Goal: Information Seeking & Learning: Learn about a topic

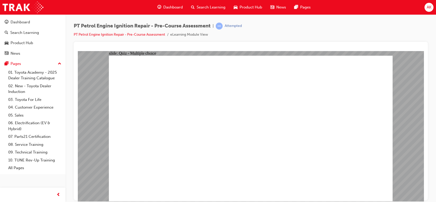
radio input "true"
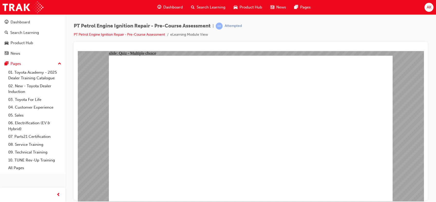
radio input "true"
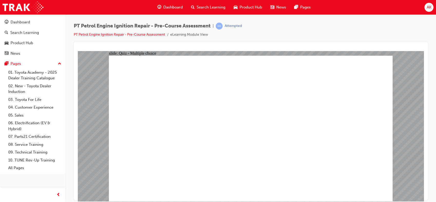
radio input "true"
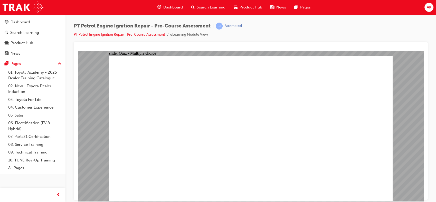
drag, startPoint x: 305, startPoint y: 141, endPoint x: 305, endPoint y: 125, distance: 15.9
click at [177, 5] on span "Dashboard" at bounding box center [173, 7] width 20 height 6
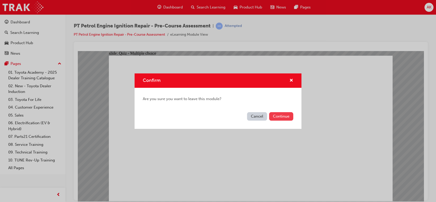
click at [277, 115] on button "Continue" at bounding box center [281, 116] width 24 height 8
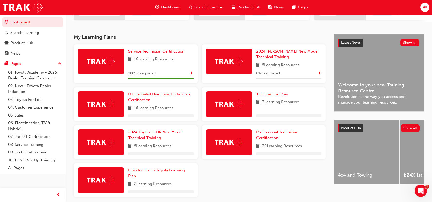
scroll to position [97, 0]
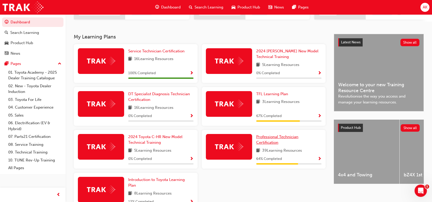
click at [275, 146] on link "Professional Technician Certification" at bounding box center [288, 140] width 65 height 12
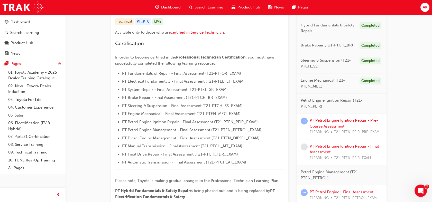
scroll to position [106, 0]
click at [341, 120] on link "PT Petrol Engine Ignition Repair - Pre-Course Assessment" at bounding box center [343, 123] width 68 height 11
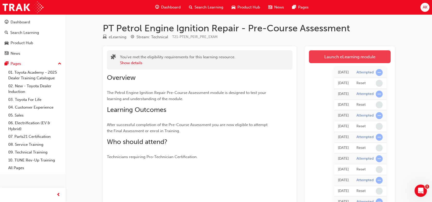
click at [333, 55] on link "Launch eLearning module" at bounding box center [350, 56] width 82 height 13
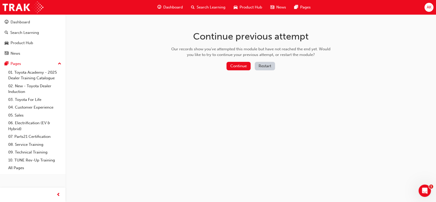
click at [265, 67] on button "Restart" at bounding box center [265, 66] width 20 height 8
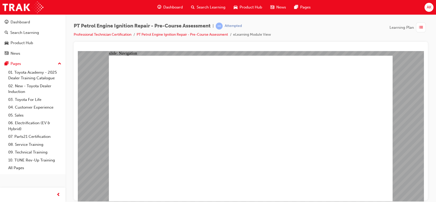
radio input "true"
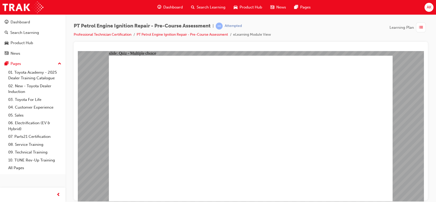
radio input "true"
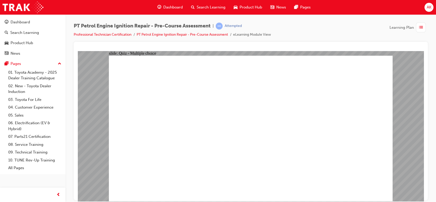
radio input "true"
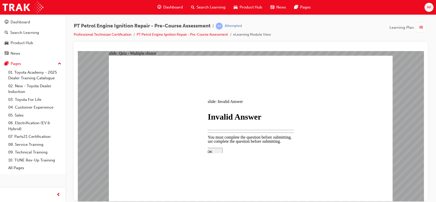
click at [383, 139] on div at bounding box center [251, 126] width 346 height 150
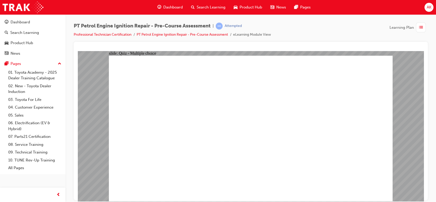
drag, startPoint x: 279, startPoint y: 128, endPoint x: 345, endPoint y: 163, distance: 74.6
radio input "false"
radio input "true"
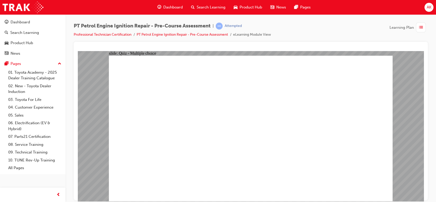
radio input "true"
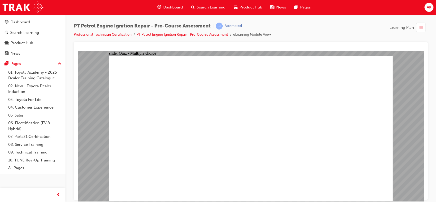
radio input "true"
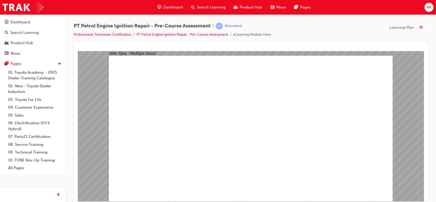
radio input "true"
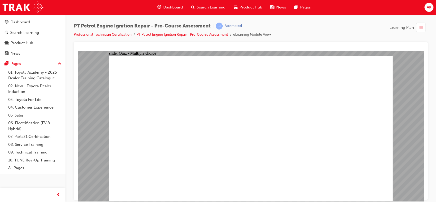
radio input "false"
radio input "true"
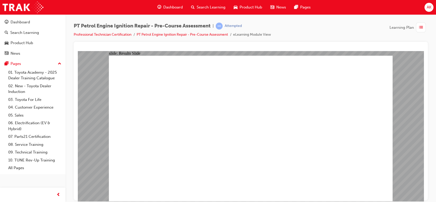
click at [176, 5] on span "Dashboard" at bounding box center [173, 7] width 20 height 6
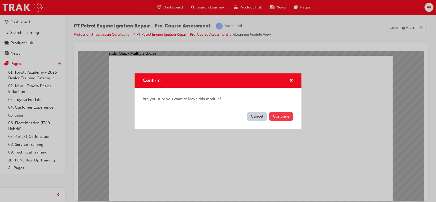
click at [283, 114] on button "Continue" at bounding box center [281, 116] width 24 height 8
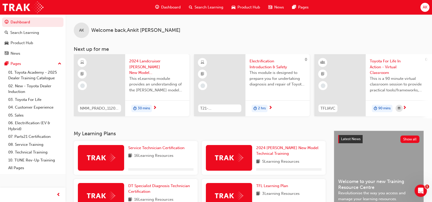
click at [172, 7] on span "Dashboard" at bounding box center [171, 7] width 20 height 6
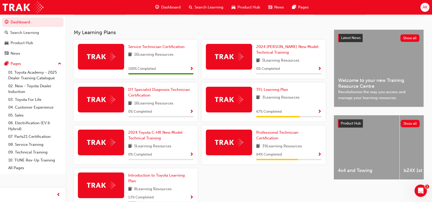
scroll to position [102, 0]
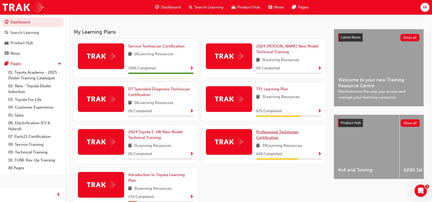
click at [282, 134] on span "Professional Technician Certification" at bounding box center [277, 135] width 42 height 11
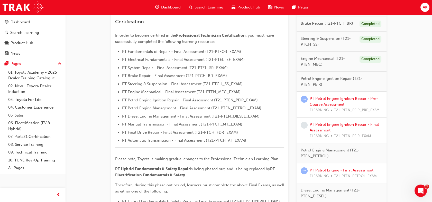
scroll to position [129, 0]
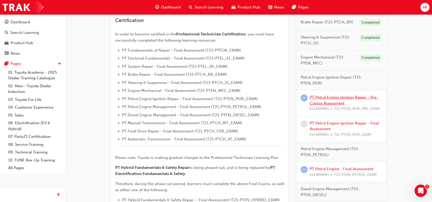
click at [329, 102] on link "PT Petrol Engine Ignition Repair - Pre-Course Assessment" at bounding box center [343, 100] width 68 height 11
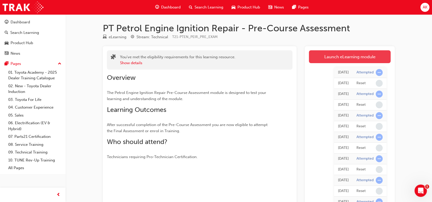
click at [348, 57] on link "Launch eLearning module" at bounding box center [350, 56] width 82 height 13
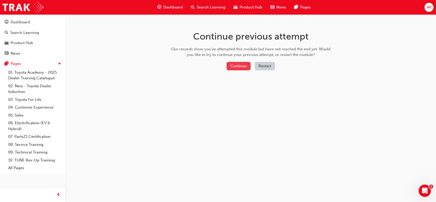
click at [245, 65] on button "Continue" at bounding box center [239, 66] width 24 height 8
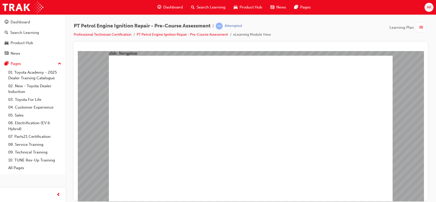
radio input "true"
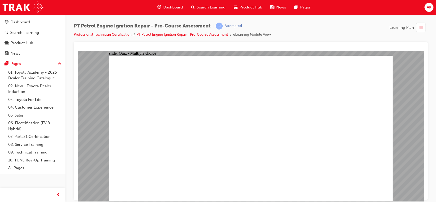
radio input "true"
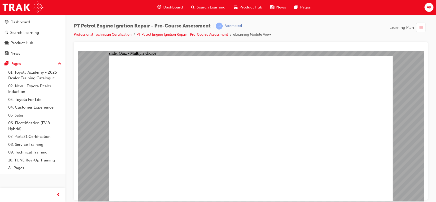
radio input "true"
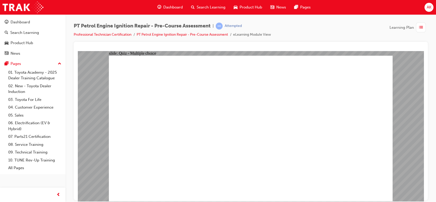
radio input "true"
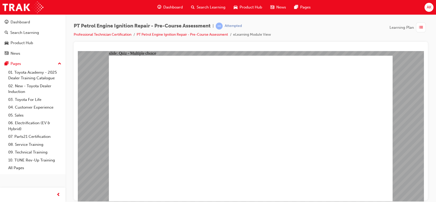
radio input "true"
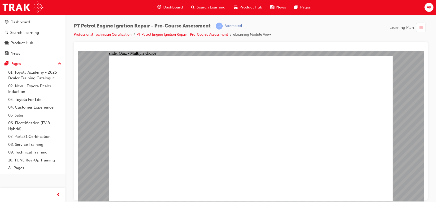
radio input "true"
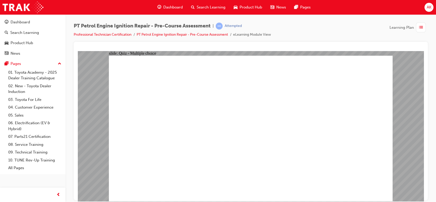
radio input "true"
click at [418, 25] on div "button" at bounding box center [421, 28] width 10 height 10
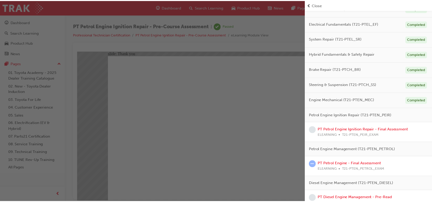
scroll to position [63, 0]
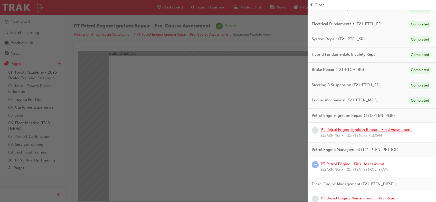
click at [369, 132] on link "PT Petrol Engine Ignition Repair - Final Assessment" at bounding box center [366, 129] width 91 height 5
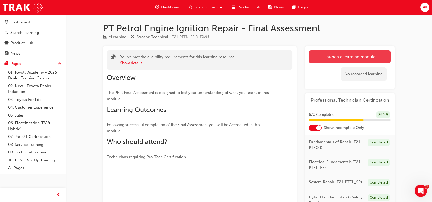
click at [356, 55] on link "Launch eLearning module" at bounding box center [350, 56] width 82 height 13
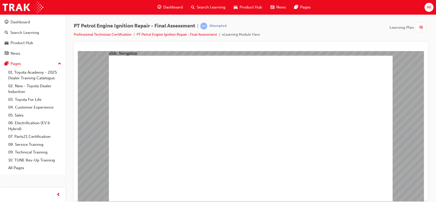
checkbox input "true"
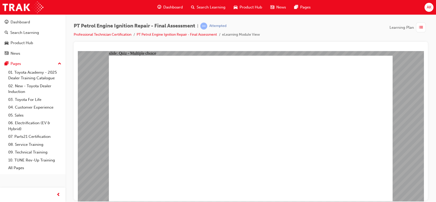
checkbox input "true"
checkbox input "false"
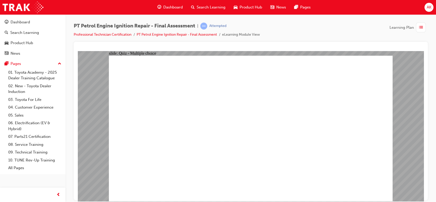
checkbox input "true"
checkbox input "false"
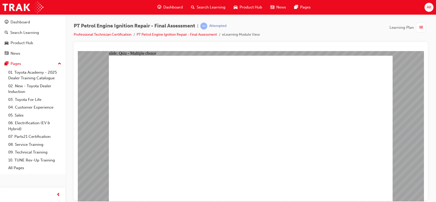
checkbox input "true"
checkbox input "false"
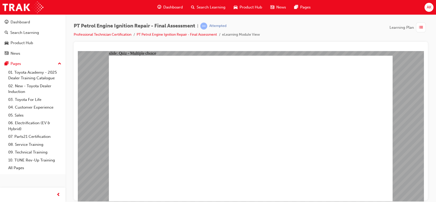
checkbox input "false"
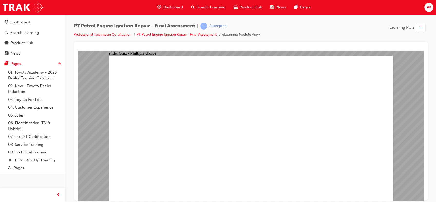
checkbox input "true"
checkbox input "false"
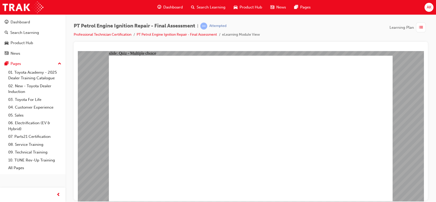
checkbox input "true"
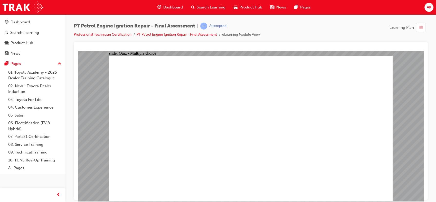
checkbox input "false"
checkbox input "true"
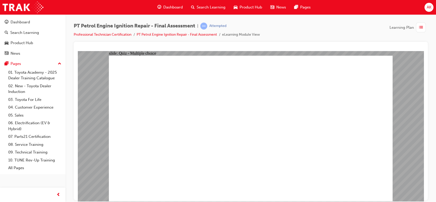
radio input "true"
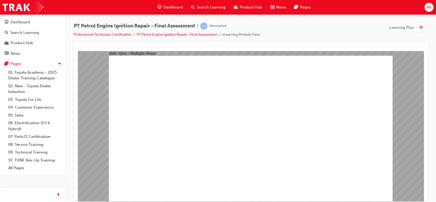
radio input "true"
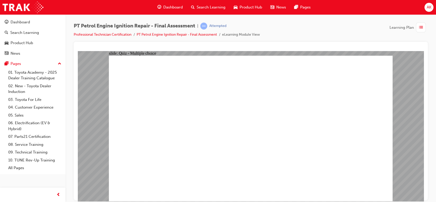
radio input "true"
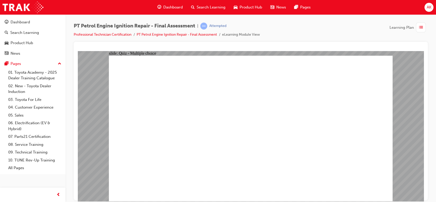
drag, startPoint x: 320, startPoint y: 184, endPoint x: 368, endPoint y: 186, distance: 48.3
radio input "true"
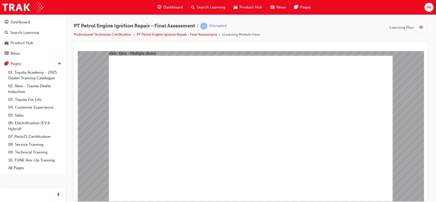
radio input "true"
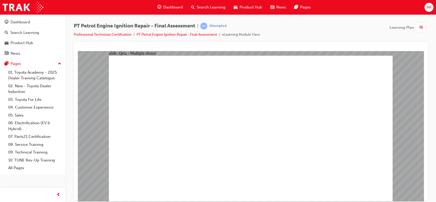
radio input "true"
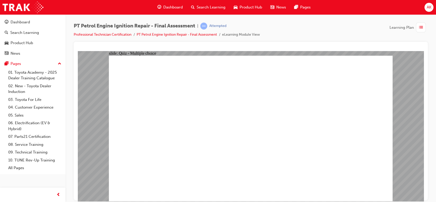
radio input "true"
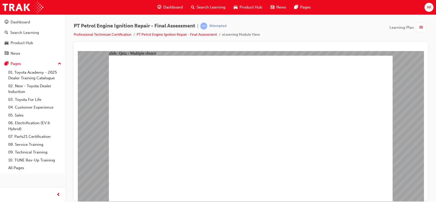
radio input "true"
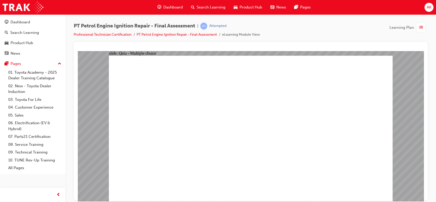
radio input "true"
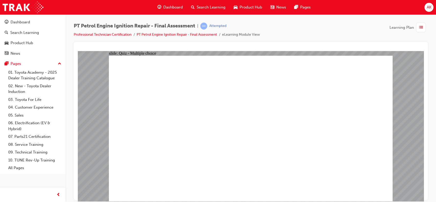
radio input "true"
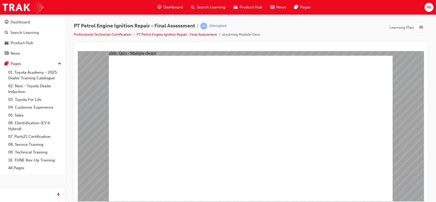
radio input "true"
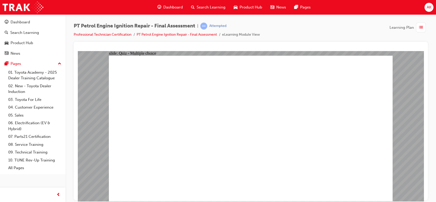
radio input "true"
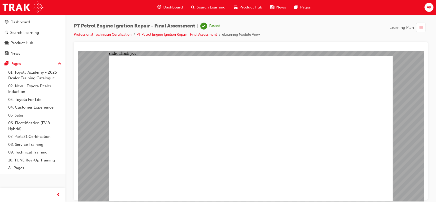
drag, startPoint x: 318, startPoint y: 160, endPoint x: 300, endPoint y: 176, distance: 23.8
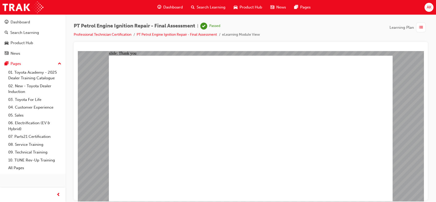
drag, startPoint x: 231, startPoint y: 100, endPoint x: 159, endPoint y: 57, distance: 83.9
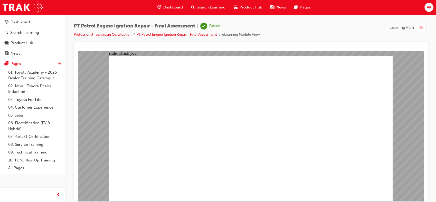
click at [170, 6] on span "Dashboard" at bounding box center [173, 7] width 20 height 6
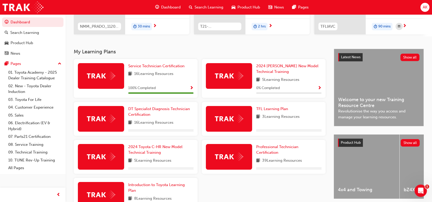
scroll to position [82, 0]
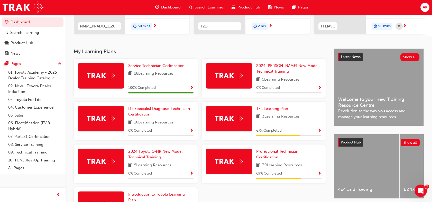
click at [270, 153] on span "Professional Technician Certification" at bounding box center [277, 154] width 42 height 11
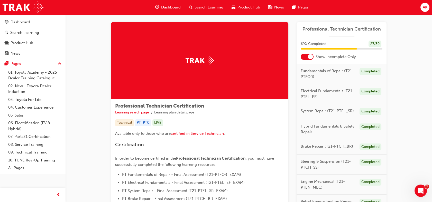
scroll to position [4, 0]
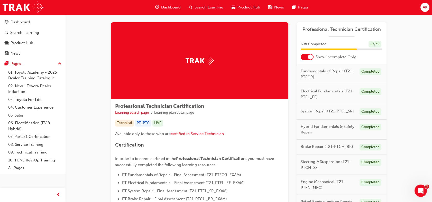
click at [310, 58] on div at bounding box center [310, 56] width 5 height 5
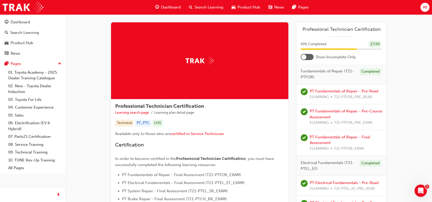
click at [310, 58] on div at bounding box center [306, 57] width 13 height 6
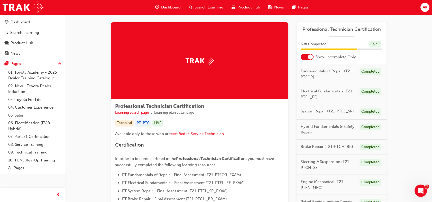
click at [310, 58] on div at bounding box center [310, 56] width 5 height 5
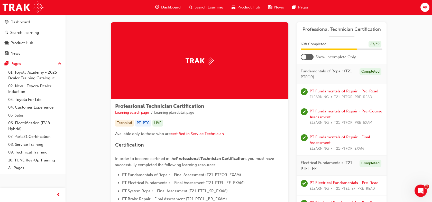
click at [310, 58] on div at bounding box center [306, 57] width 13 height 6
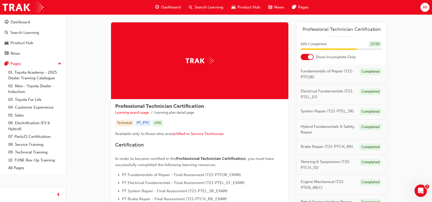
click at [310, 58] on div at bounding box center [310, 56] width 5 height 5
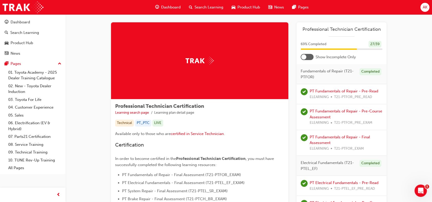
click at [310, 58] on div at bounding box center [306, 57] width 13 height 6
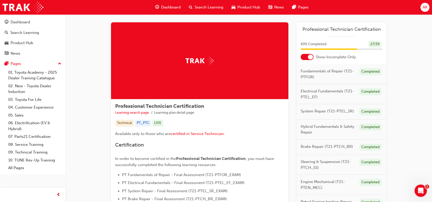
click at [310, 58] on div at bounding box center [310, 56] width 5 height 5
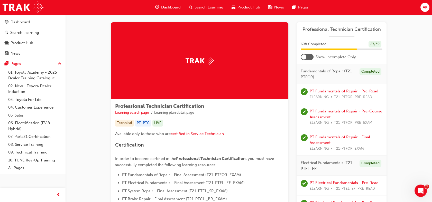
click at [310, 58] on div at bounding box center [306, 57] width 13 height 6
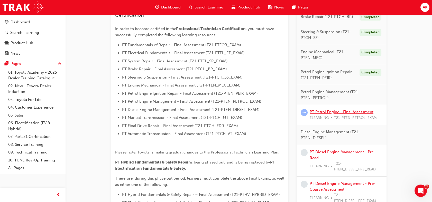
scroll to position [134, 0]
click at [328, 112] on link "PT Petrol Engine - Final Assessment" at bounding box center [341, 112] width 64 height 5
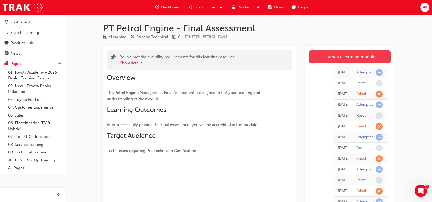
click at [334, 56] on link "Launch eLearning module" at bounding box center [350, 56] width 82 height 13
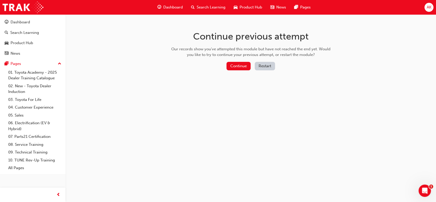
click at [259, 66] on button "Restart" at bounding box center [265, 66] width 20 height 8
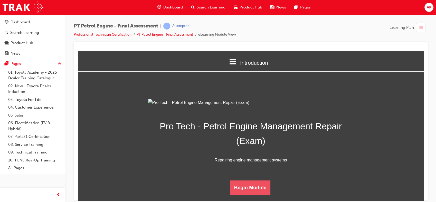
scroll to position [50, 0]
click at [248, 195] on button "Begin Module" at bounding box center [250, 187] width 41 height 14
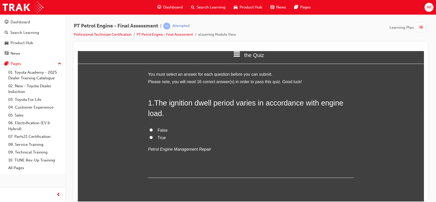
scroll to position [7, 0]
click at [150, 138] on input "True" at bounding box center [150, 137] width 3 height 3
radio input "true"
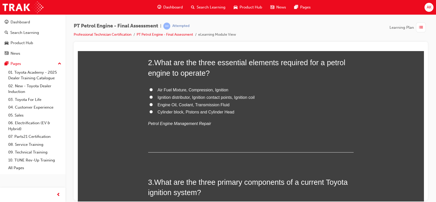
scroll to position [150, 0]
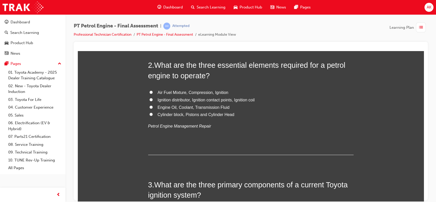
click at [149, 92] on input "Air Fuel Mixture, Compression, Ignition" at bounding box center [150, 91] width 3 height 3
radio input "true"
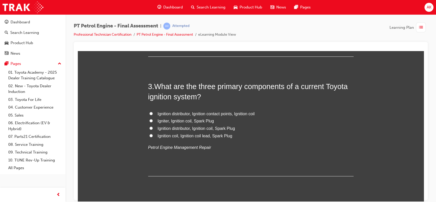
scroll to position [249, 0]
click at [149, 120] on input "Igniter, Ignition coil, Spark Plug" at bounding box center [150, 120] width 3 height 3
radio input "true"
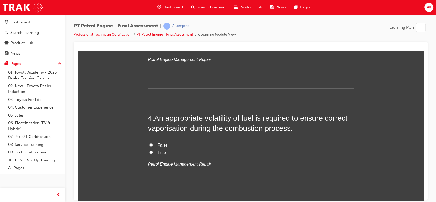
scroll to position [349, 0]
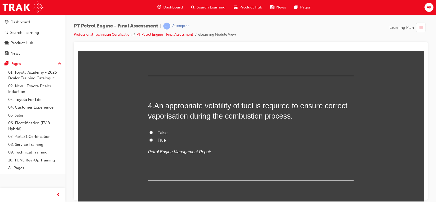
click at [149, 137] on label "True" at bounding box center [250, 140] width 205 height 7
click at [149, 138] on input "True" at bounding box center [150, 139] width 3 height 3
radio input "true"
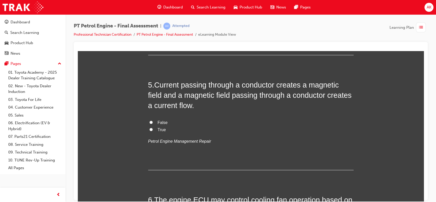
scroll to position [475, 0]
drag, startPoint x: 149, startPoint y: 137, endPoint x: 147, endPoint y: 128, distance: 9.3
click at [148, 128] on div "False True Petrol Engine Management Repair" at bounding box center [250, 132] width 205 height 26
click at [148, 128] on label "True" at bounding box center [250, 129] width 205 height 7
click at [149, 128] on input "True" at bounding box center [150, 128] width 3 height 3
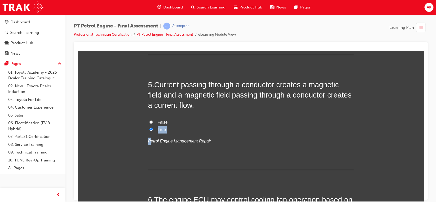
radio input "true"
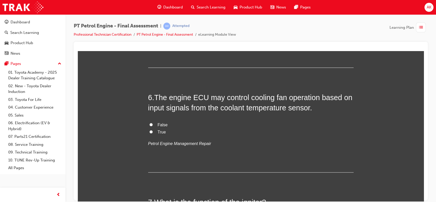
scroll to position [578, 0]
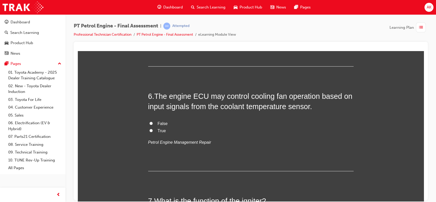
click at [149, 130] on input "True" at bounding box center [150, 130] width 3 height 3
radio input "true"
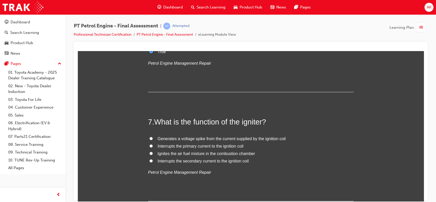
scroll to position [695, 0]
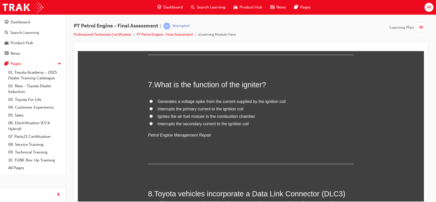
click at [149, 108] on input "Interrupts the primary current to the ignition coil" at bounding box center [150, 108] width 3 height 3
radio input "true"
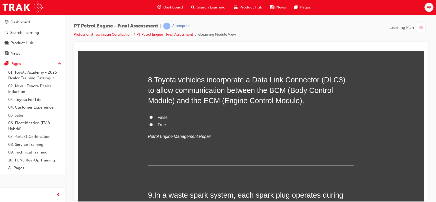
scroll to position [809, 0]
click at [149, 117] on input "False" at bounding box center [150, 116] width 3 height 3
radio input "true"
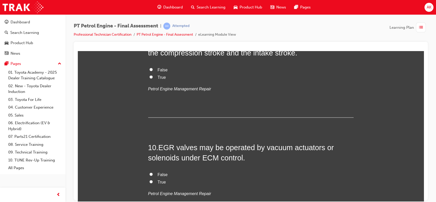
scroll to position [962, 0]
click at [148, 66] on label "False" at bounding box center [250, 69] width 205 height 7
click at [149, 67] on input "False" at bounding box center [150, 68] width 3 height 3
radio input "true"
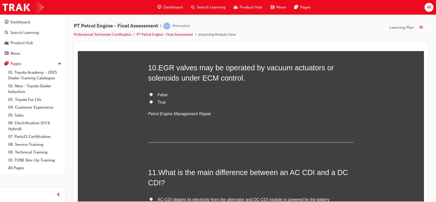
scroll to position [1041, 0]
click at [149, 102] on input "True" at bounding box center [150, 101] width 3 height 3
radio input "true"
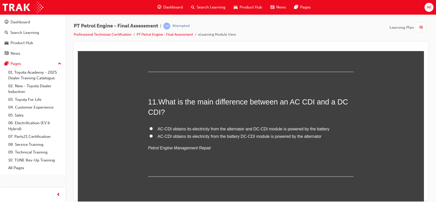
scroll to position [1112, 0]
click at [199, 127] on span "AC-CDI obtains its electricity from the alternator and DC-CDI module is powered…" at bounding box center [244, 128] width 172 height 4
click at [153, 127] on input "AC-CDI obtains its electricity from the alternator and DC-CDI module is powered…" at bounding box center [150, 128] width 3 height 3
radio input "true"
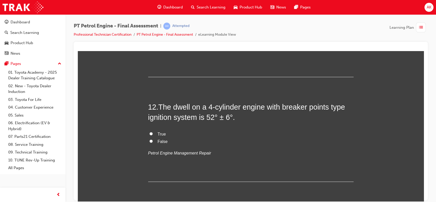
scroll to position [1212, 0]
click at [185, 134] on label "True" at bounding box center [250, 133] width 205 height 7
click at [153, 134] on input "True" at bounding box center [150, 132] width 3 height 3
radio input "true"
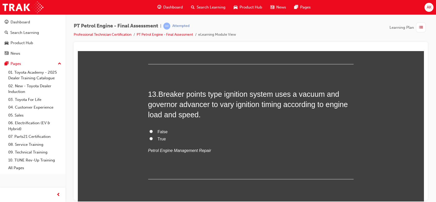
scroll to position [1330, 0]
click at [160, 138] on span "True" at bounding box center [162, 138] width 8 height 4
click at [153, 138] on input "True" at bounding box center [150, 137] width 3 height 3
radio input "true"
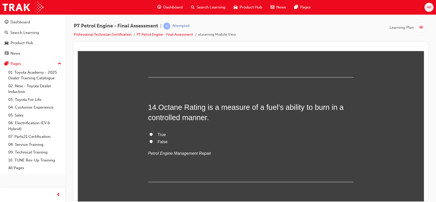
scroll to position [1431, 0]
click at [149, 134] on input "True" at bounding box center [150, 133] width 3 height 3
radio input "true"
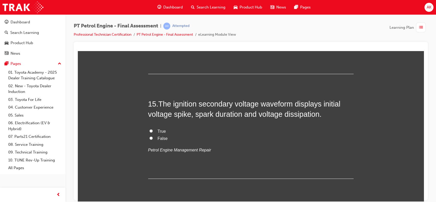
scroll to position [1540, 0]
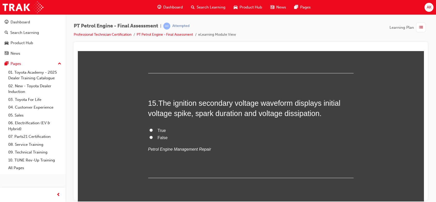
click at [161, 129] on span "True" at bounding box center [162, 130] width 8 height 4
click at [153, 129] on input "True" at bounding box center [150, 129] width 3 height 3
radio input "true"
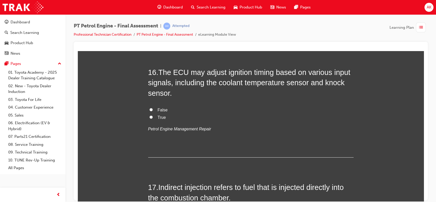
scroll to position [1672, 0]
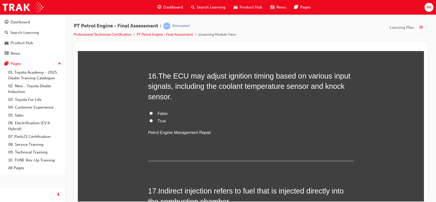
click at [183, 131] on em "Petrol Engine Management Repair" at bounding box center [179, 132] width 63 height 4
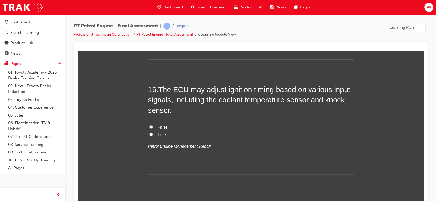
scroll to position [1658, 0]
click at [161, 133] on span "True" at bounding box center [162, 134] width 8 height 4
click at [153, 133] on input "True" at bounding box center [150, 134] width 3 height 3
radio input "true"
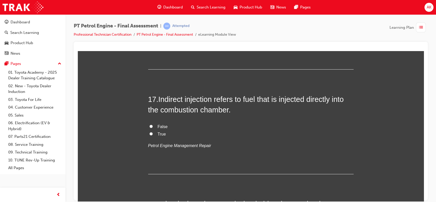
scroll to position [1764, 0]
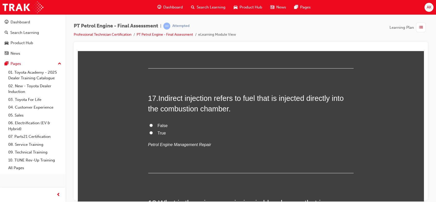
click at [158, 125] on span "False" at bounding box center [163, 125] width 10 height 4
click at [153, 125] on input "False" at bounding box center [150, 125] width 3 height 3
radio input "true"
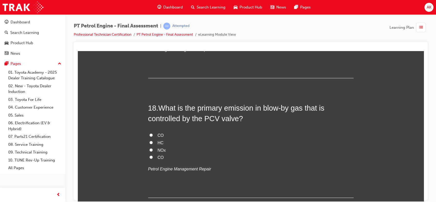
scroll to position [1859, 0]
click at [149, 143] on input "HC" at bounding box center [150, 142] width 3 height 3
radio input "true"
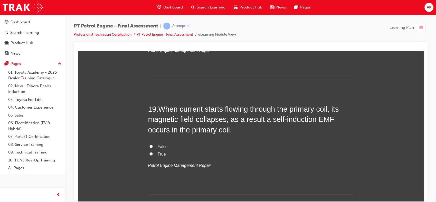
scroll to position [1988, 0]
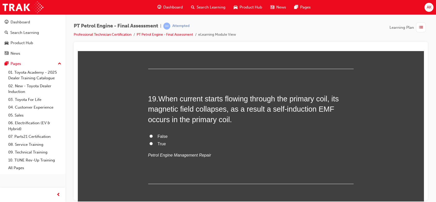
click at [151, 135] on label "False" at bounding box center [250, 136] width 205 height 7
click at [151, 135] on input "False" at bounding box center [150, 135] width 3 height 3
radio input "true"
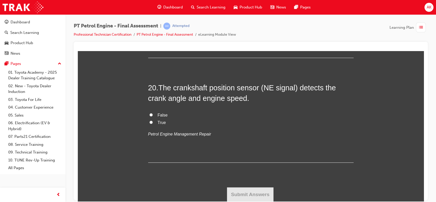
scroll to position [2111, 0]
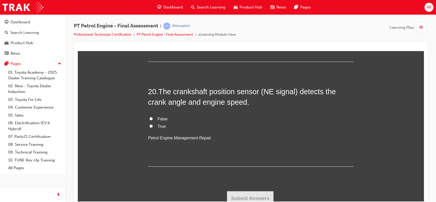
click at [149, 126] on input "True" at bounding box center [150, 125] width 3 height 3
radio input "true"
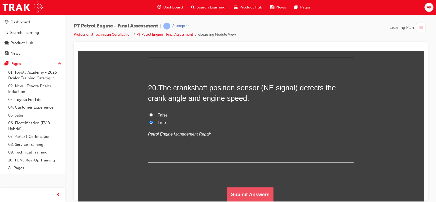
click at [243, 192] on button "Submit Answers" at bounding box center [250, 194] width 47 height 14
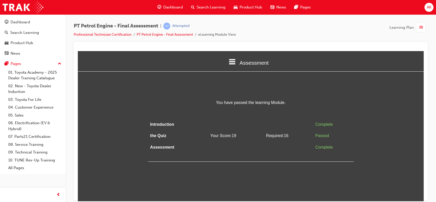
scroll to position [0, 0]
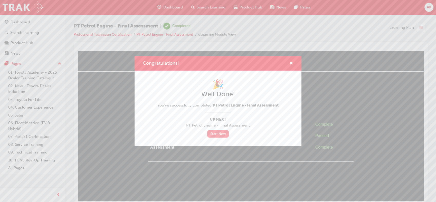
click at [220, 131] on link "Start Now" at bounding box center [218, 133] width 22 height 7
click at [218, 135] on link "Start Now" at bounding box center [218, 133] width 22 height 7
click at [251, 105] on span "PT Petrol Engine - Final Assessment" at bounding box center [246, 105] width 66 height 5
click at [220, 136] on link "Start Now" at bounding box center [218, 133] width 22 height 7
click at [211, 134] on link "Start Now" at bounding box center [218, 133] width 22 height 7
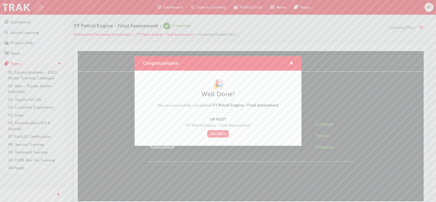
click at [220, 134] on link "Start Now" at bounding box center [218, 133] width 22 height 7
click at [276, 91] on h2 "Well Done!" at bounding box center [217, 94] width 121 height 8
click at [335, 85] on div "Congratulations! 🎉 Well Done! You've successfully completed PT Petrol Engine - …" at bounding box center [218, 101] width 436 height 202
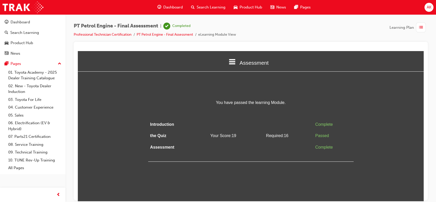
click at [419, 27] on div "button" at bounding box center [421, 28] width 10 height 10
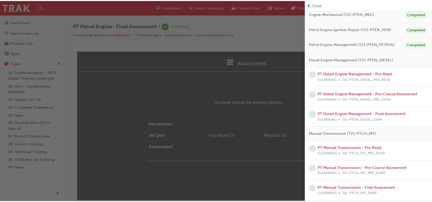
scroll to position [150, 0]
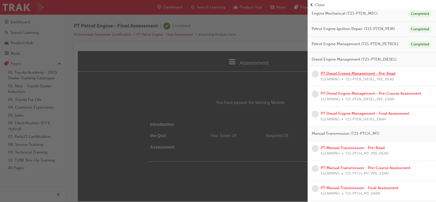
click at [346, 74] on link "PT Diesel Engine Management - Pre-Read" at bounding box center [358, 73] width 75 height 5
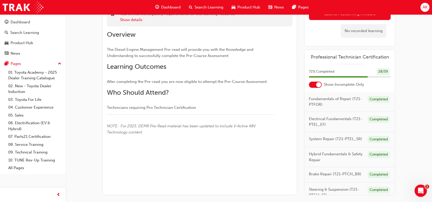
scroll to position [43, 0]
drag, startPoint x: 382, startPoint y: 158, endPoint x: 380, endPoint y: 141, distance: 16.9
click at [380, 141] on div "Fundamentals of Repair (T21-PTFOR) Completed Electrical Fundamentals (T21-PTEL_…" at bounding box center [350, 143] width 90 height 103
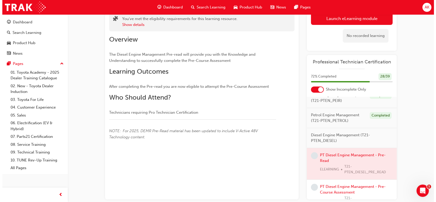
scroll to position [0, 0]
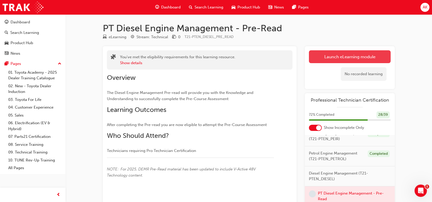
click at [324, 55] on link "Launch eLearning module" at bounding box center [350, 56] width 82 height 13
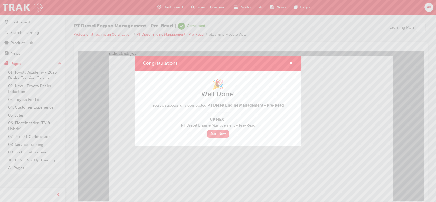
click at [220, 131] on link "Start Now" at bounding box center [218, 133] width 22 height 7
click at [205, 162] on div "Congratulations! 🎉 Well Done! You've successfully completed PT Diesel Engine Ma…" at bounding box center [218, 101] width 436 height 202
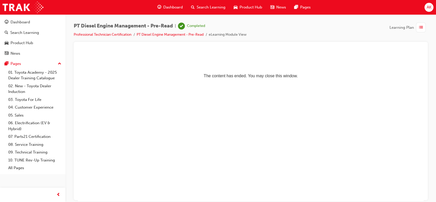
click at [421, 26] on span "list-icon" at bounding box center [421, 27] width 4 height 6
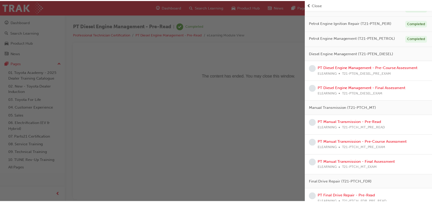
scroll to position [158, 0]
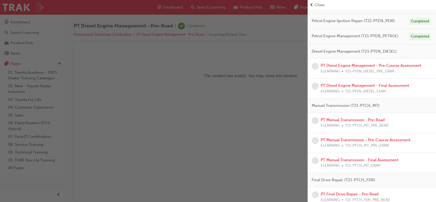
click at [369, 115] on div "PT Manual Transmission - Pre-Read ELEARNING T21-PTCH_MT_PRE_READ" at bounding box center [372, 123] width 128 height 20
click at [360, 66] on link "PT Diesel Engine Management - Pre-Course Assessment" at bounding box center [371, 65] width 100 height 5
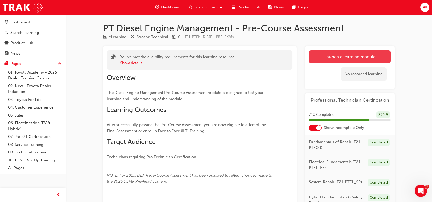
click at [351, 58] on button "Launch eLearning module" at bounding box center [350, 56] width 82 height 13
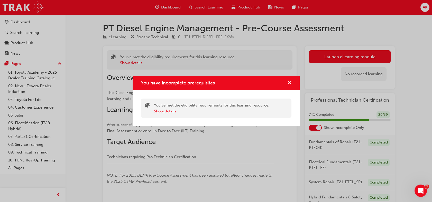
click at [169, 111] on button "Show details" at bounding box center [165, 111] width 22 height 6
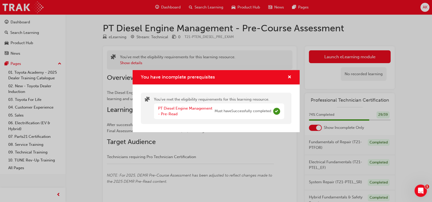
click at [272, 109] on div "PT Diesel Engine Management - Pre-Read Must have Successfully completed" at bounding box center [219, 112] width 130 height 16
click at [287, 76] on div "You have incomplete prerequisites" at bounding box center [287, 77] width 8 height 6
click at [335, 51] on div "You have incomplete prerequisites You've met the eligibility requirements for t…" at bounding box center [216, 101] width 432 height 202
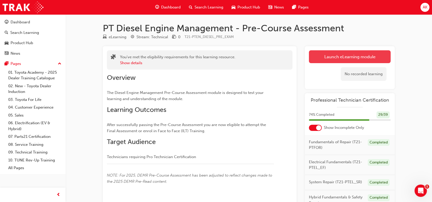
click at [331, 55] on button "Launch eLearning module" at bounding box center [350, 56] width 82 height 13
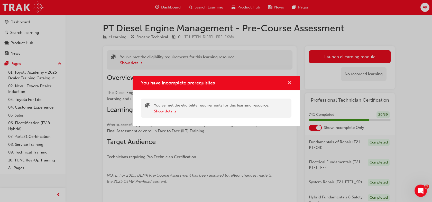
click at [290, 83] on span "cross-icon" at bounding box center [289, 83] width 4 height 5
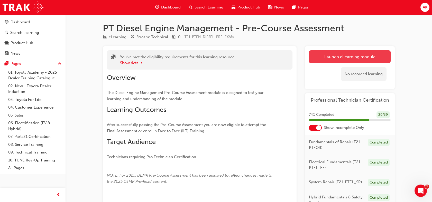
click at [331, 58] on button "Launch eLearning module" at bounding box center [350, 56] width 82 height 13
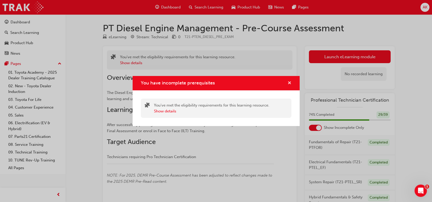
click at [289, 82] on span "cross-icon" at bounding box center [289, 83] width 4 height 5
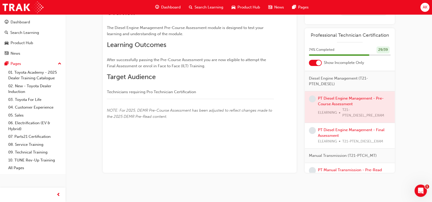
scroll to position [170, 0]
click at [332, 112] on div at bounding box center [350, 106] width 90 height 31
click at [312, 102] on span "learningRecordVerb_NONE-icon" at bounding box center [312, 98] width 7 height 7
click at [324, 108] on div at bounding box center [350, 106] width 90 height 31
click at [327, 141] on div "PT Diesel Engine Management - Final Assessment ELEARNING T21-PTEN_DIESEL_EXAM" at bounding box center [354, 135] width 73 height 17
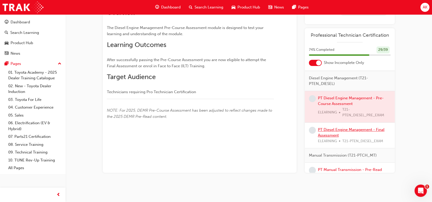
click at [326, 137] on link "PT Diesel Engine Management - Final Assessment" at bounding box center [351, 132] width 67 height 11
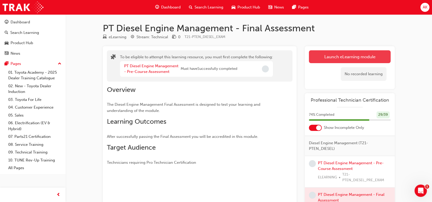
click at [345, 57] on button "Launch eLearning module" at bounding box center [350, 56] width 82 height 13
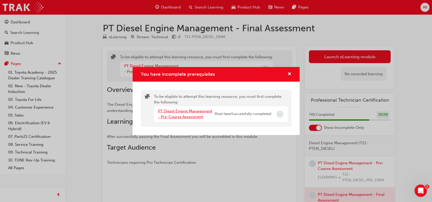
click at [211, 113] on link "PT Diesel Engine Management - Pre-Course Assessment" at bounding box center [185, 114] width 54 height 11
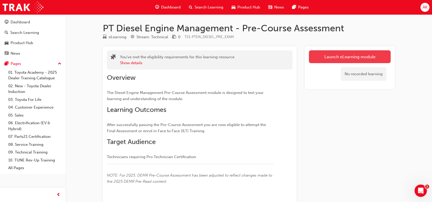
click at [333, 54] on link "Launch eLearning module" at bounding box center [350, 56] width 82 height 13
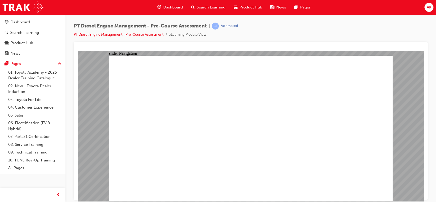
radio input "true"
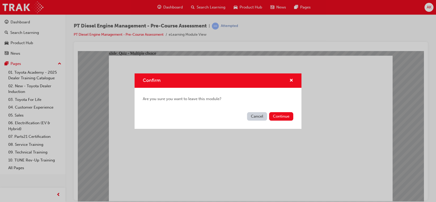
click at [260, 116] on button "Cancel" at bounding box center [257, 116] width 20 height 8
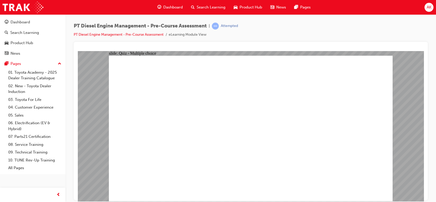
radio input "true"
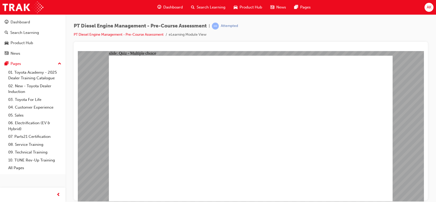
radio input "true"
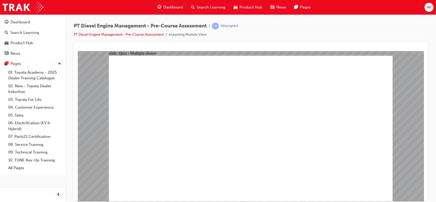
radio input "true"
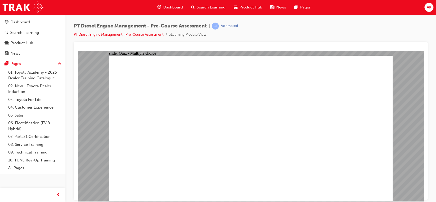
radio input "true"
drag, startPoint x: 221, startPoint y: 156, endPoint x: 353, endPoint y: 131, distance: 134.7
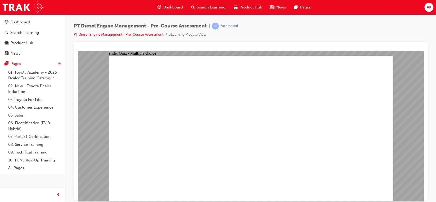
radio input "true"
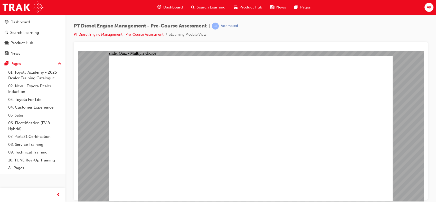
radio input "true"
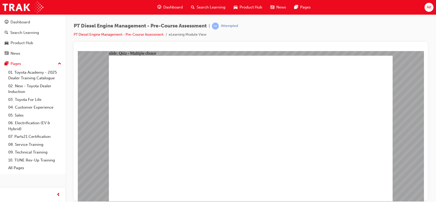
radio input "true"
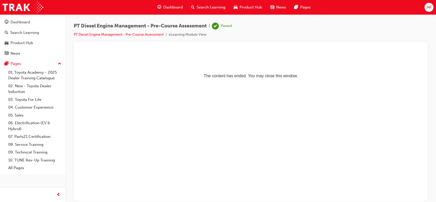
click at [173, 5] on span "Dashboard" at bounding box center [173, 7] width 20 height 6
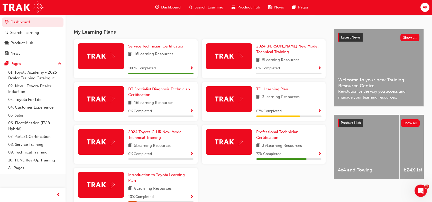
scroll to position [102, 0]
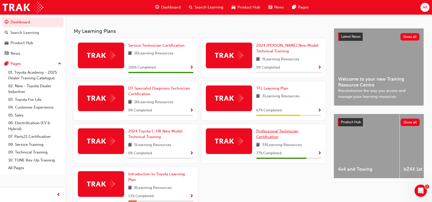
click at [278, 134] on span "Professional Technician Certification" at bounding box center [277, 134] width 42 height 11
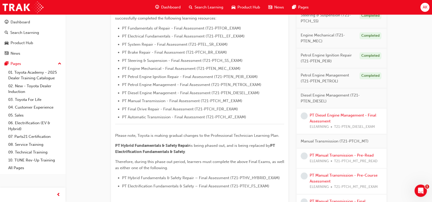
scroll to position [151, 0]
click at [343, 115] on link "PT Diesel Engine Management - Final Assessment" at bounding box center [342, 118] width 67 height 11
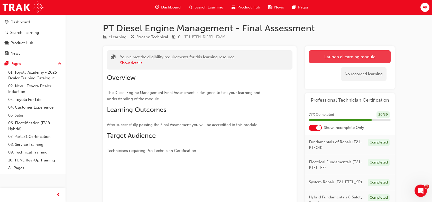
click at [340, 57] on link "Launch eLearning module" at bounding box center [350, 56] width 82 height 13
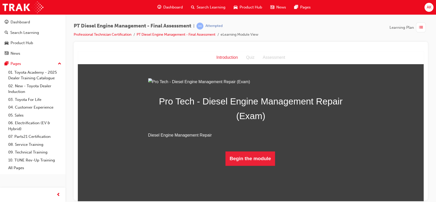
scroll to position [21, 0]
click at [257, 166] on button "Begin the module" at bounding box center [250, 158] width 50 height 14
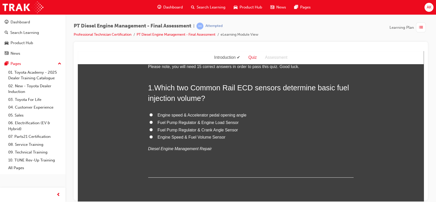
scroll to position [0, 0]
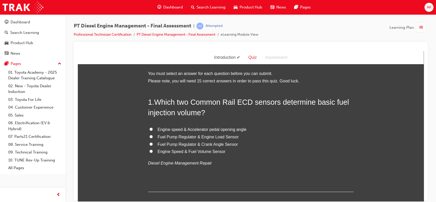
click at [225, 128] on span "Engine speed & Accelerator pedal opening angle" at bounding box center [202, 129] width 89 height 4
click at [153, 128] on input "Engine speed & Accelerator pedal opening angle" at bounding box center [150, 128] width 3 height 3
radio input "true"
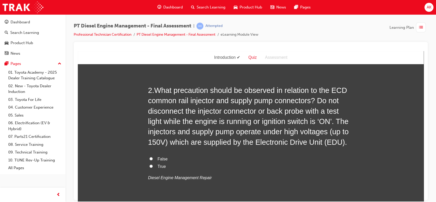
scroll to position [132, 0]
click at [232, 143] on span "What precaution should be observed in relation to the ECD common rail injector …" at bounding box center [248, 116] width 201 height 60
click at [149, 166] on input "True" at bounding box center [150, 165] width 3 height 3
radio input "true"
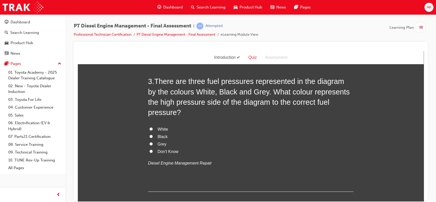
scroll to position [286, 0]
click at [149, 135] on input "Black" at bounding box center [150, 136] width 3 height 3
radio input "true"
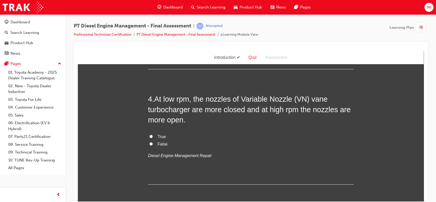
scroll to position [409, 0]
click at [149, 134] on input "True" at bounding box center [150, 135] width 3 height 3
radio input "true"
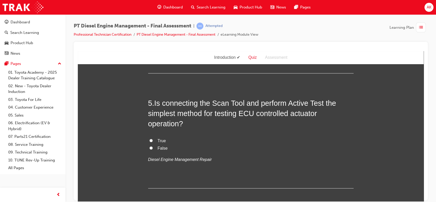
scroll to position [521, 0]
click at [159, 156] on p "Diesel Engine Management Repair" at bounding box center [250, 159] width 205 height 7
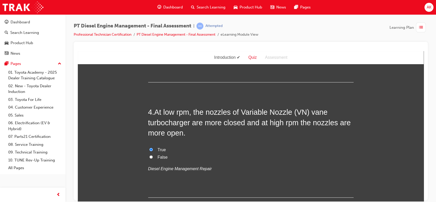
scroll to position [405, 0]
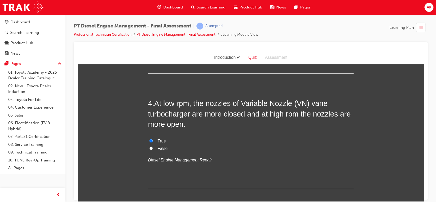
click at [158, 146] on span "False" at bounding box center [163, 148] width 10 height 4
click at [153, 146] on input "False" at bounding box center [150, 147] width 3 height 3
radio input "true"
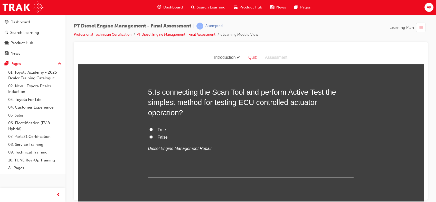
scroll to position [532, 0]
click at [149, 127] on input "True" at bounding box center [150, 128] width 3 height 3
radio input "true"
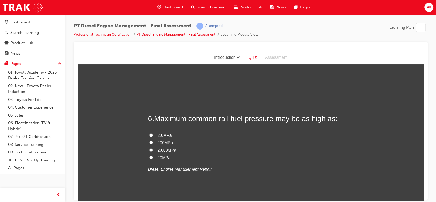
scroll to position [620, 0]
click at [149, 140] on input "200MPa" at bounding box center [150, 141] width 3 height 3
radio input "true"
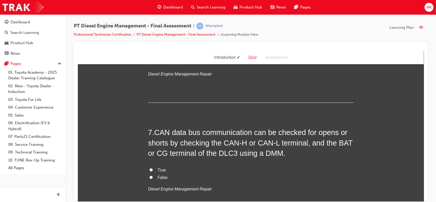
scroll to position [716, 0]
click at [157, 174] on label "False" at bounding box center [250, 177] width 205 height 7
click at [153, 175] on input "False" at bounding box center [150, 176] width 3 height 3
radio input "true"
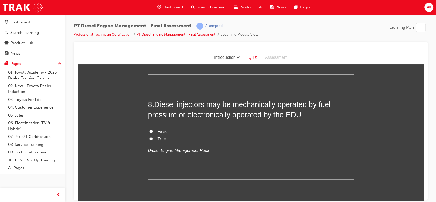
scroll to position [859, 0]
click at [158, 136] on span "True" at bounding box center [162, 138] width 8 height 4
click at [153, 136] on input "True" at bounding box center [150, 137] width 3 height 3
radio input "true"
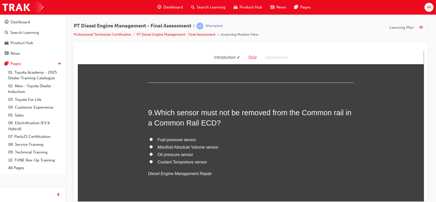
scroll to position [956, 0]
click at [150, 135] on label "Fuel pressure sensor" at bounding box center [250, 138] width 205 height 7
click at [150, 137] on input "Fuel pressure sensor" at bounding box center [150, 138] width 3 height 3
radio input "true"
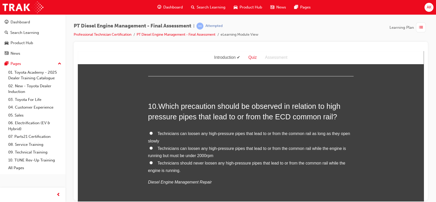
scroll to position [1095, 0]
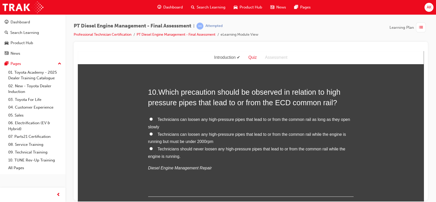
click at [149, 147] on input "Technicians should never loosen any high-pressure pipes that lead to or from th…" at bounding box center [150, 148] width 3 height 3
radio input "true"
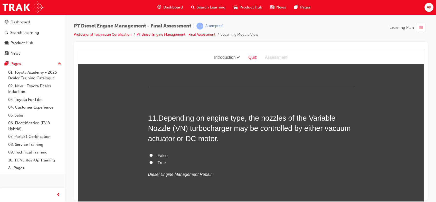
scroll to position [1213, 0]
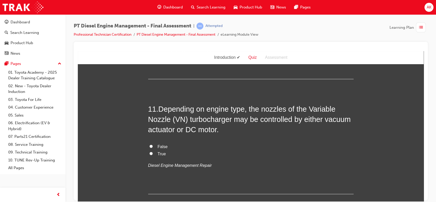
click at [148, 150] on label "True" at bounding box center [250, 153] width 205 height 7
click at [149, 152] on input "True" at bounding box center [150, 153] width 3 height 3
radio input "true"
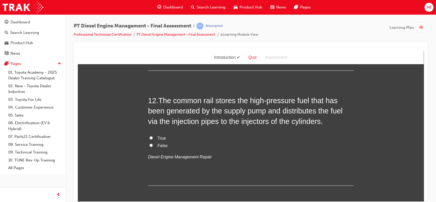
scroll to position [1335, 0]
click at [151, 135] on label "True" at bounding box center [250, 138] width 205 height 7
click at [151, 137] on input "True" at bounding box center [150, 138] width 3 height 3
radio input "true"
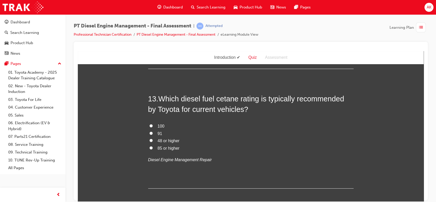
scroll to position [1454, 0]
click at [149, 138] on input "48 or higher" at bounding box center [150, 139] width 3 height 3
radio input "true"
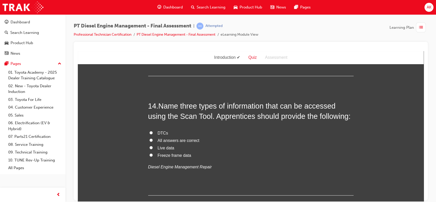
scroll to position [1567, 0]
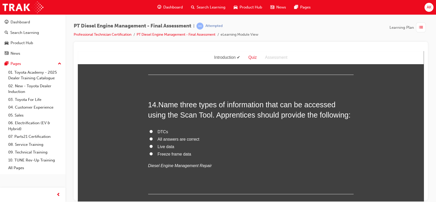
click at [149, 137] on input "All answers are correct" at bounding box center [150, 138] width 3 height 3
radio input "true"
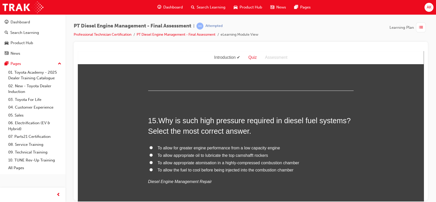
scroll to position [1671, 0]
click at [148, 159] on label "To allow appropriate atomisation in a highly-compressed combustion chamber" at bounding box center [250, 162] width 205 height 7
click at [149, 160] on input "To allow appropriate atomisation in a highly-compressed combustion chamber" at bounding box center [150, 161] width 3 height 3
radio input "true"
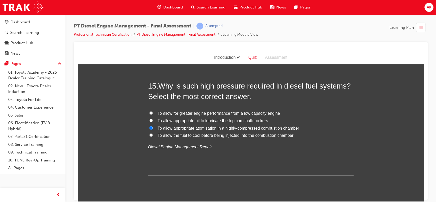
scroll to position [1706, 0]
click at [148, 151] on div "15 . Why is such high pressure required in diesel fuel systems? Select the most…" at bounding box center [250, 127] width 205 height 95
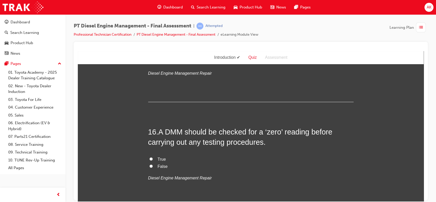
scroll to position [1790, 0]
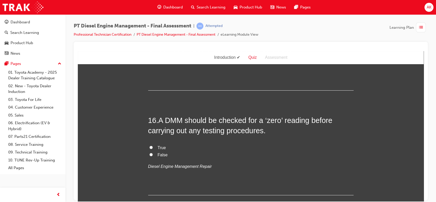
click at [148, 144] on label "True" at bounding box center [250, 147] width 205 height 7
click at [149, 146] on input "True" at bounding box center [150, 147] width 3 height 3
radio input "true"
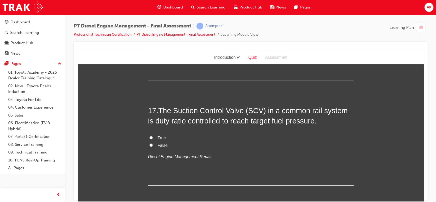
scroll to position [1905, 0]
click at [149, 136] on input "True" at bounding box center [150, 137] width 3 height 3
radio input "true"
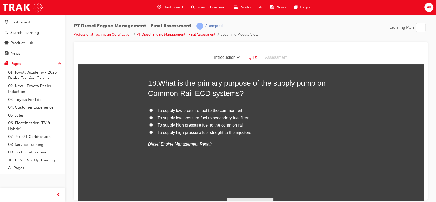
scroll to position [2031, 0]
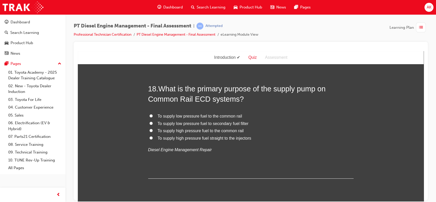
click at [150, 127] on label "To supply high pressure fuel to the common rail" at bounding box center [250, 130] width 205 height 7
click at [150, 129] on input "To supply high pressure fuel to the common rail" at bounding box center [150, 130] width 3 height 3
radio input "true"
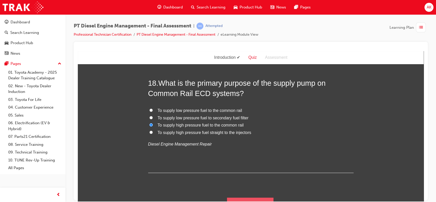
click at [237, 197] on button "Submit Answers" at bounding box center [250, 204] width 47 height 14
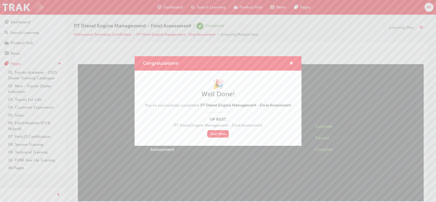
click at [249, 164] on div "Congratulations! 🎉 Well Done! You've successfully completed PT Diesel Engine Ma…" at bounding box center [218, 101] width 436 height 202
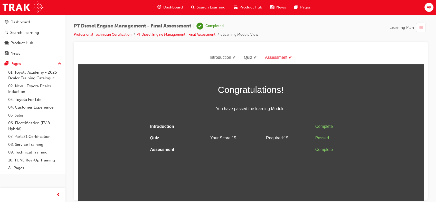
click at [249, 164] on html "Assessment Introduction Quiz Assessment Congratulations! You have passed the le…" at bounding box center [251, 126] width 346 height 150
click at [420, 27] on span "list-icon" at bounding box center [421, 27] width 4 height 6
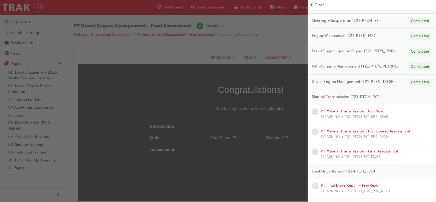
scroll to position [142, 0]
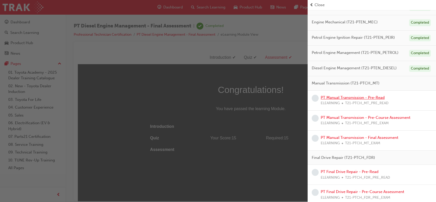
click at [359, 97] on link "PT Manual Transmission - Pre-Read" at bounding box center [353, 97] width 64 height 5
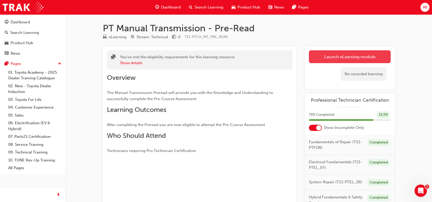
click at [356, 57] on link "Launch eLearning module" at bounding box center [350, 56] width 82 height 13
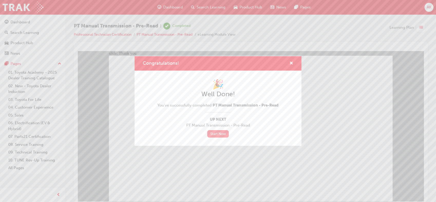
click at [220, 131] on link "Start Now" at bounding box center [218, 133] width 22 height 7
click at [293, 61] on div "Congratulations!" at bounding box center [218, 63] width 167 height 15
click at [331, 64] on div "Congratulations! 🎉 Well Done! You've successfully completed PT Manual Transmiss…" at bounding box center [218, 101] width 436 height 202
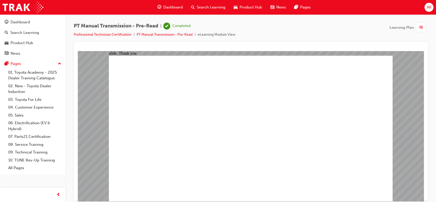
click at [423, 26] on span "list-icon" at bounding box center [421, 27] width 4 height 6
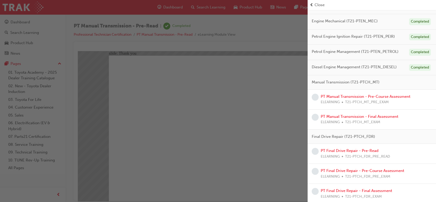
scroll to position [143, 0]
click at [398, 97] on link "PT Manual Transmission - Pre-Course Assessment" at bounding box center [366, 96] width 90 height 5
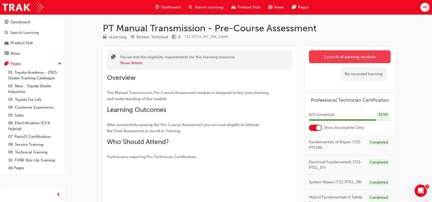
click at [334, 55] on link "Launch eLearning module" at bounding box center [350, 56] width 82 height 13
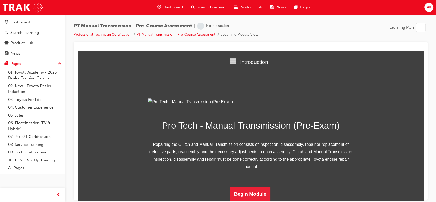
scroll to position [58, 0]
click at [244, 189] on button "Begin Module" at bounding box center [250, 194] width 41 height 14
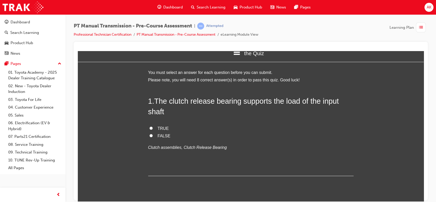
scroll to position [0, 0]
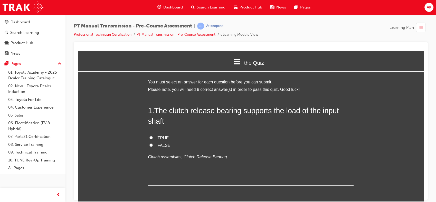
click at [149, 138] on input "TRUE" at bounding box center [150, 137] width 3 height 3
radio input "true"
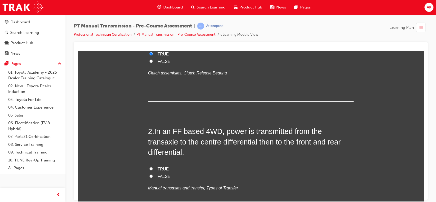
scroll to position [86, 0]
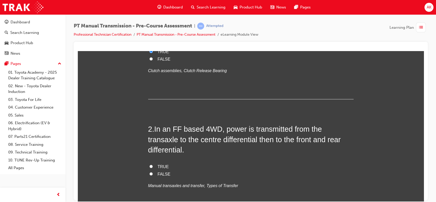
click at [149, 165] on input "TRUE" at bounding box center [150, 166] width 3 height 3
radio input "true"
click at [149, 165] on input "TRUE" at bounding box center [150, 166] width 3 height 3
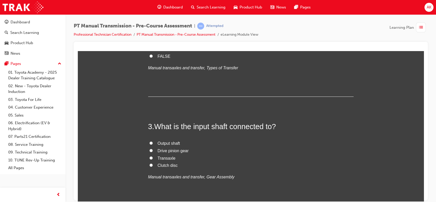
scroll to position [205, 0]
click at [150, 139] on label "Output shaft" at bounding box center [250, 142] width 205 height 7
click at [150, 140] on input "Output shaft" at bounding box center [150, 141] width 3 height 3
radio input "true"
click at [149, 163] on input "Clutch disc" at bounding box center [150, 164] width 3 height 3
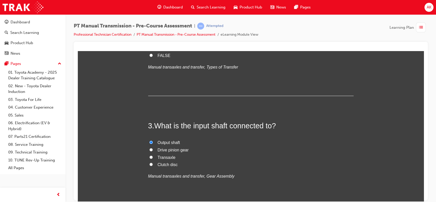
radio input "true"
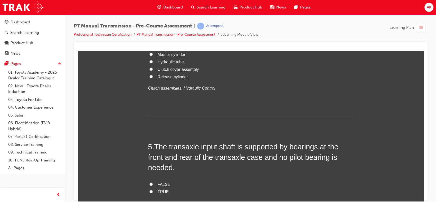
scroll to position [432, 0]
click at [149, 70] on input "Clutch cover assembly" at bounding box center [150, 68] width 3 height 3
radio input "true"
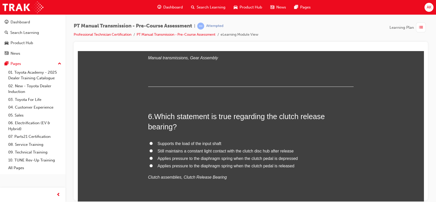
scroll to position [580, 0]
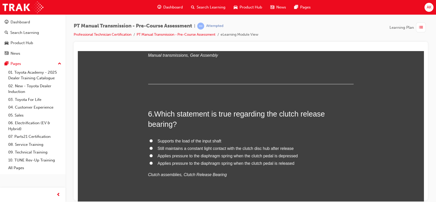
click at [149, 84] on div "5 . The transaxle input shaft is supported by bearings at the front and rear of…" at bounding box center [250, 38] width 205 height 90
click at [149, 45] on input "TRUE" at bounding box center [150, 43] width 3 height 3
radio input "true"
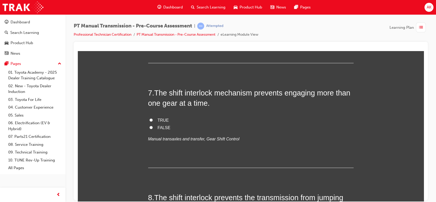
scroll to position [720, 0]
click at [150, 17] on input "Applies pressure to the diaphragm spring when the clutch pedal is depressed" at bounding box center [150, 15] width 3 height 3
radio input "true"
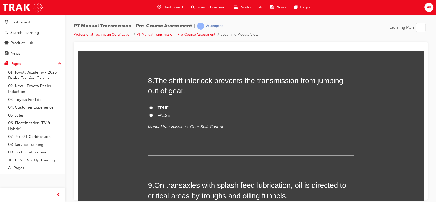
scroll to position [838, 0]
click at [149, 4] on input "TRUE" at bounding box center [150, 2] width 3 height 3
radio input "true"
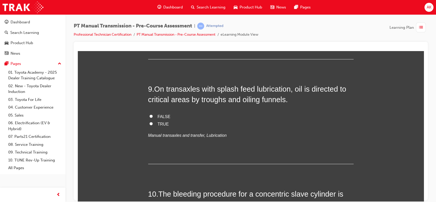
scroll to position [934, 0]
click at [149, 13] on input "TRUE" at bounding box center [150, 10] width 3 height 3
radio input "true"
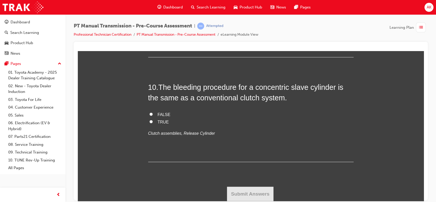
scroll to position [1046, 0]
click at [149, 18] on input "TRUE" at bounding box center [150, 16] width 3 height 3
radio input "true"
click at [151, 117] on label "FALSE" at bounding box center [250, 114] width 205 height 7
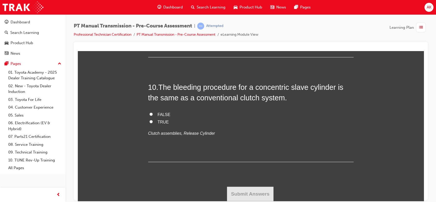
click at [151, 116] on input "FALSE" at bounding box center [150, 113] width 3 height 3
radio input "true"
click at [239, 191] on button "Submit Answers" at bounding box center [250, 194] width 47 height 14
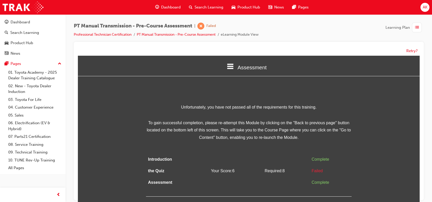
scroll to position [4, 0]
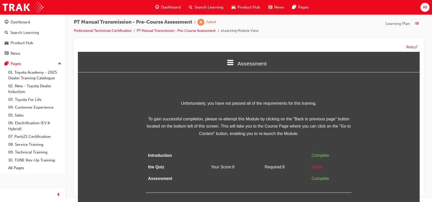
click at [405, 51] on div "Retry?" at bounding box center [249, 47] width 342 height 10
click at [410, 47] on button "Retry?" at bounding box center [411, 47] width 11 height 6
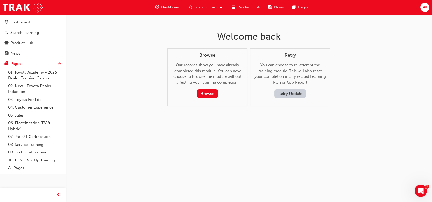
scroll to position [0, 0]
click at [291, 95] on button "Retry Module" at bounding box center [292, 93] width 32 height 8
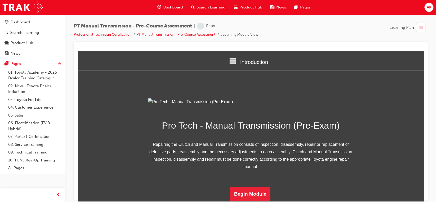
scroll to position [58, 0]
click at [253, 192] on button "Begin Module" at bounding box center [250, 194] width 41 height 14
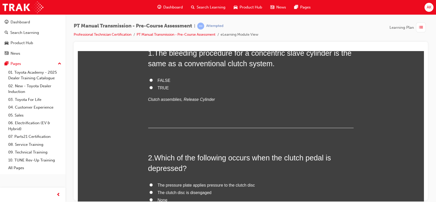
scroll to position [0, 0]
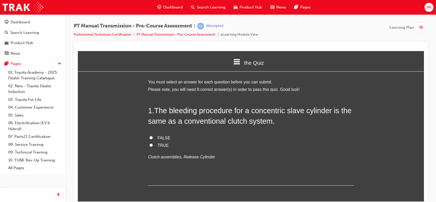
click at [149, 137] on input "FALSE" at bounding box center [150, 137] width 3 height 3
radio input "true"
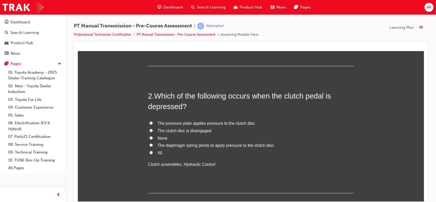
scroll to position [138, 0]
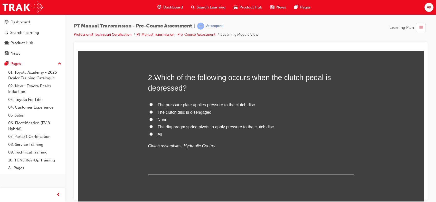
click at [168, 111] on span "The clutch disc is disengaged" at bounding box center [185, 112] width 54 height 4
click at [153, 111] on input "The clutch disc is disengaged" at bounding box center [150, 111] width 3 height 3
radio input "true"
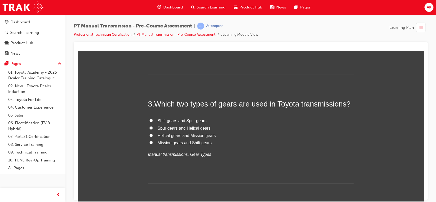
scroll to position [239, 0]
click at [160, 128] on span "Spur gears and Helical gears" at bounding box center [184, 127] width 53 height 4
click at [153, 128] on input "Spur gears and Helical gears" at bounding box center [150, 127] width 3 height 3
radio input "true"
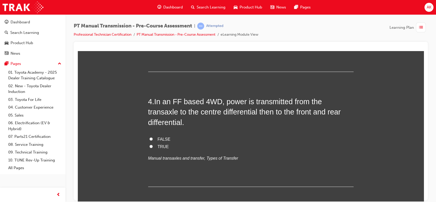
scroll to position [351, 0]
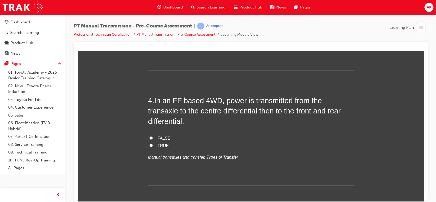
click at [169, 163] on div "4 . In an FF based 4WD, power is transmitted from the transaxle to the centre d…" at bounding box center [250, 140] width 205 height 90
click at [151, 135] on label "FALSE" at bounding box center [250, 138] width 205 height 7
click at [151, 136] on input "FALSE" at bounding box center [150, 137] width 3 height 3
radio input "true"
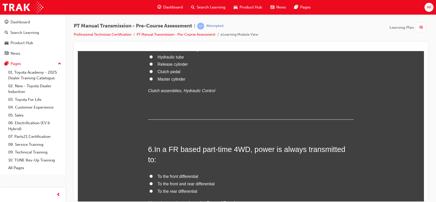
scroll to position [578, 0]
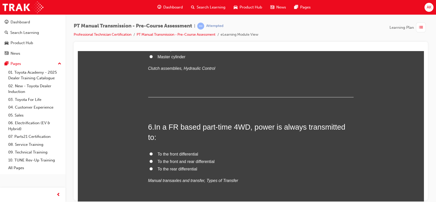
click at [150, 29] on input "Clutch cover assembly" at bounding box center [150, 26] width 3 height 3
radio input "true"
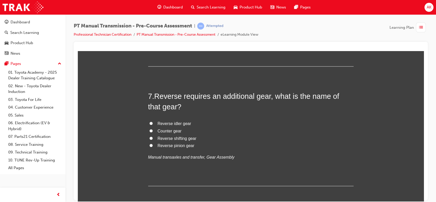
scroll to position [721, 0]
click at [148, 22] on label "To the front and rear differential" at bounding box center [250, 18] width 205 height 7
click at [149, 20] on input "To the front and rear differential" at bounding box center [150, 17] width 3 height 3
radio input "true"
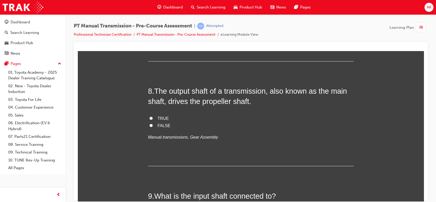
scroll to position [847, 0]
radio input "true"
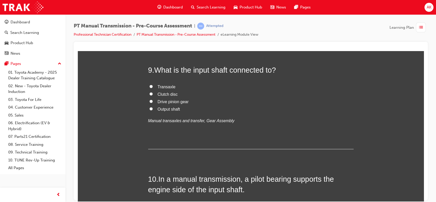
scroll to position [972, 0]
radio input "true"
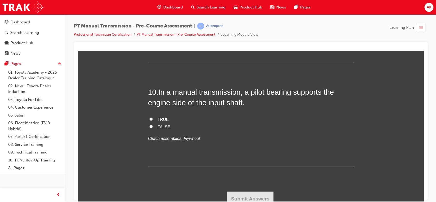
scroll to position [1059, 0]
click at [149, 8] on input "Clutch disc" at bounding box center [150, 6] width 3 height 3
radio input "true"
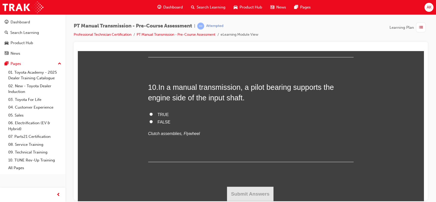
scroll to position [1173, 0]
click at [149, 116] on input "TRUE" at bounding box center [150, 113] width 3 height 3
radio input "true"
click at [247, 188] on button "Submit Answers" at bounding box center [250, 194] width 47 height 14
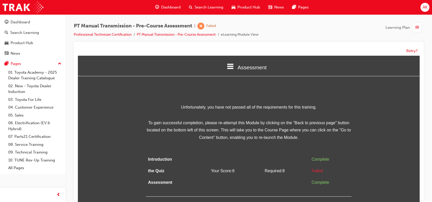
scroll to position [4, 0]
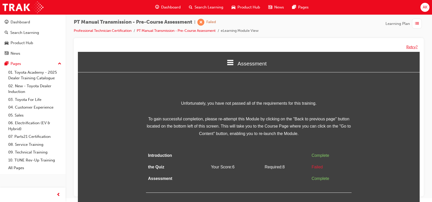
click at [410, 47] on button "Retry?" at bounding box center [411, 47] width 11 height 6
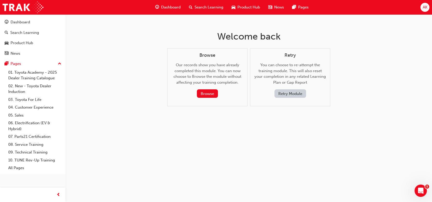
scroll to position [0, 0]
click at [293, 91] on button "Retry Module" at bounding box center [292, 93] width 32 height 8
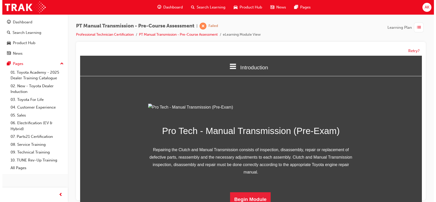
scroll to position [58, 0]
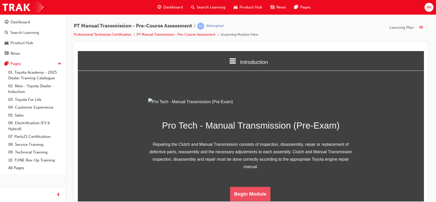
click at [251, 187] on button "Begin Module" at bounding box center [250, 194] width 41 height 14
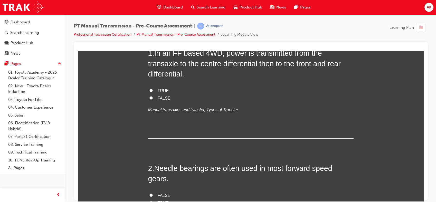
scroll to position [0, 0]
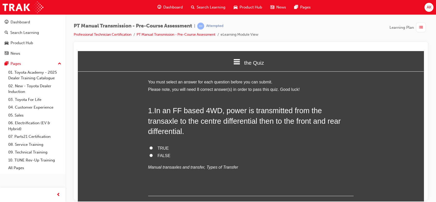
click at [149, 154] on input "FALSE" at bounding box center [150, 155] width 3 height 3
radio input "true"
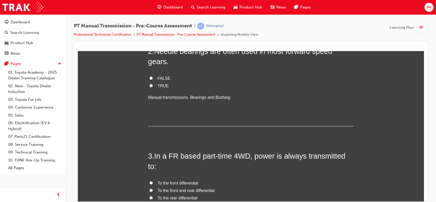
scroll to position [173, 0]
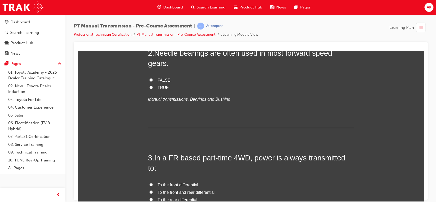
click at [149, 86] on input "TRUE" at bounding box center [150, 87] width 3 height 3
radio input "true"
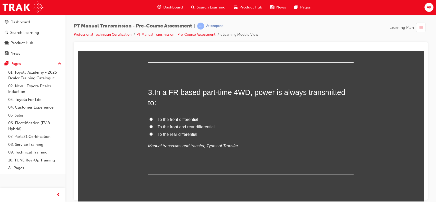
scroll to position [238, 0]
click at [149, 132] on input "To the rear differential" at bounding box center [150, 133] width 3 height 3
radio input "true"
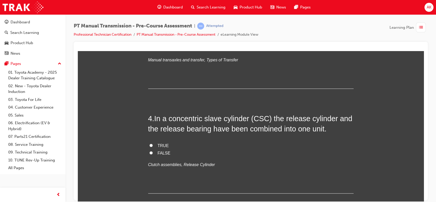
scroll to position [324, 0]
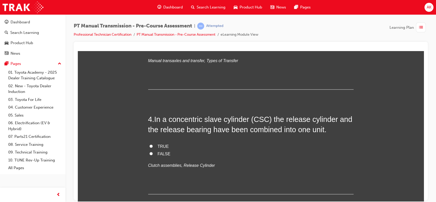
click at [148, 150] on label "FALSE" at bounding box center [250, 153] width 205 height 7
click at [149, 152] on input "FALSE" at bounding box center [150, 153] width 3 height 3
radio input "true"
click at [148, 150] on label "FALSE" at bounding box center [250, 153] width 205 height 7
click at [149, 152] on input "FALSE" at bounding box center [150, 153] width 3 height 3
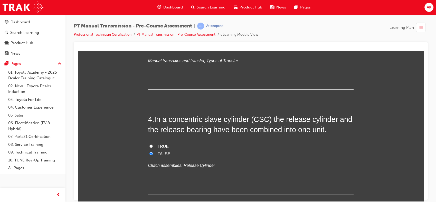
click at [148, 143] on label "TRUE" at bounding box center [250, 146] width 205 height 7
click at [149, 144] on input "TRUE" at bounding box center [150, 145] width 3 height 3
radio input "true"
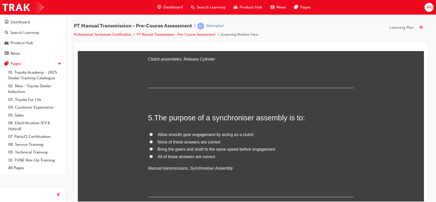
scroll to position [430, 0]
click at [176, 147] on span "Bring the gears and shaft to the same speed before engagement" at bounding box center [217, 149] width 118 height 4
click at [153, 147] on input "Bring the gears and shaft to the same speed before engagement" at bounding box center [150, 148] width 3 height 3
radio input "true"
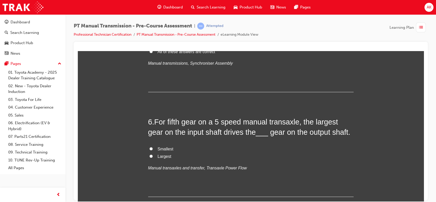
scroll to position [535, 0]
click at [206, 145] on label "Smallest" at bounding box center [250, 148] width 205 height 7
click at [153, 147] on input "Smallest" at bounding box center [150, 148] width 3 height 3
radio input "true"
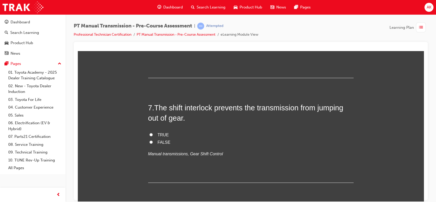
scroll to position [655, 0]
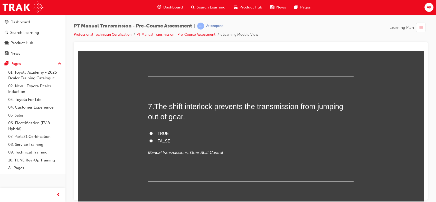
click at [164, 131] on span "TRUE" at bounding box center [163, 133] width 11 height 4
click at [153, 131] on input "TRUE" at bounding box center [150, 132] width 3 height 3
radio input "true"
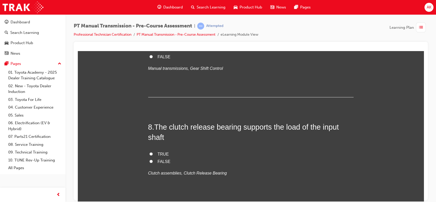
scroll to position [740, 0]
click at [169, 158] on label "FALSE" at bounding box center [250, 161] width 205 height 7
click at [153, 159] on input "FALSE" at bounding box center [150, 160] width 3 height 3
radio input "true"
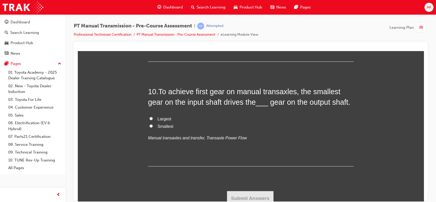
scroll to position [1011, 0]
radio input "true"
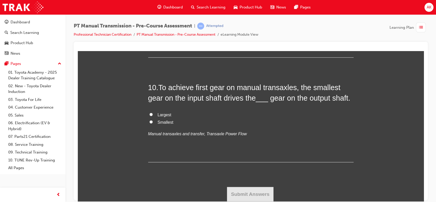
scroll to position [1124, 0]
click at [154, 114] on label "Largest" at bounding box center [250, 114] width 205 height 7
click at [153, 114] on input "Largest" at bounding box center [150, 113] width 3 height 3
radio input "true"
click at [234, 191] on button "Submit Answers" at bounding box center [250, 194] width 47 height 14
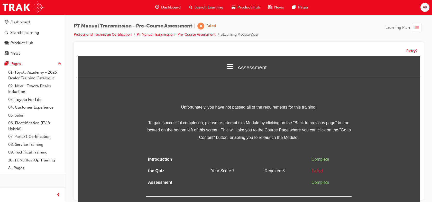
scroll to position [4, 0]
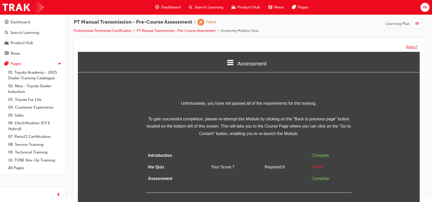
click at [409, 46] on button "Retry?" at bounding box center [411, 47] width 11 height 6
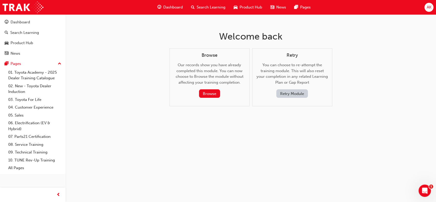
click at [302, 93] on button "Retry Module" at bounding box center [292, 93] width 32 height 8
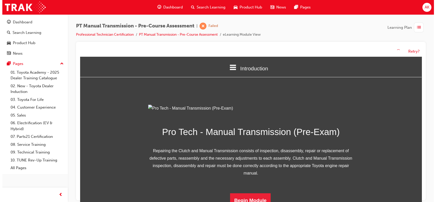
scroll to position [58, 0]
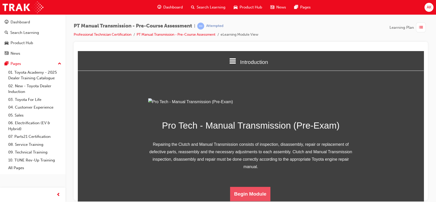
click at [254, 192] on button "Begin Module" at bounding box center [250, 194] width 41 height 14
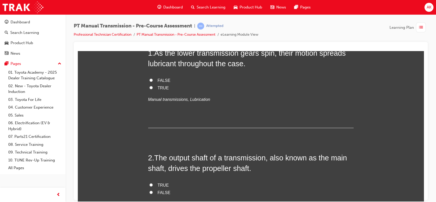
scroll to position [0, 0]
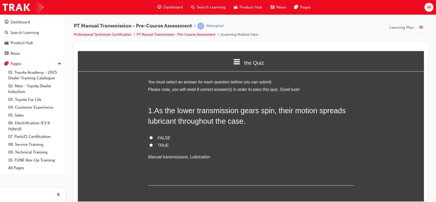
click at [152, 147] on label "TRUE" at bounding box center [250, 145] width 205 height 7
click at [152, 147] on input "TRUE" at bounding box center [150, 144] width 3 height 3
radio input "true"
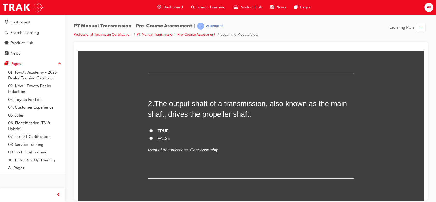
scroll to position [109, 0]
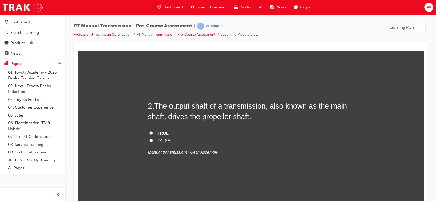
click at [149, 134] on input "TRUE" at bounding box center [150, 132] width 3 height 3
radio input "true"
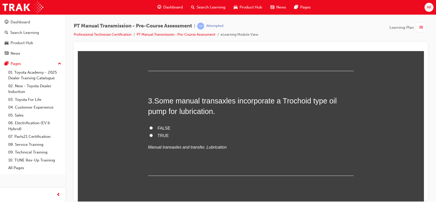
scroll to position [219, 0]
click at [149, 134] on input "TRUE" at bounding box center [150, 135] width 3 height 3
radio input "true"
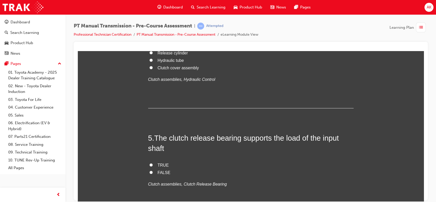
scroll to position [427, 0]
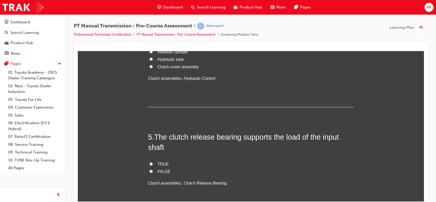
click at [148, 63] on label "Hydraulic tube" at bounding box center [250, 59] width 205 height 7
click at [149, 61] on input "Hydraulic tube" at bounding box center [150, 58] width 3 height 3
radio input "true"
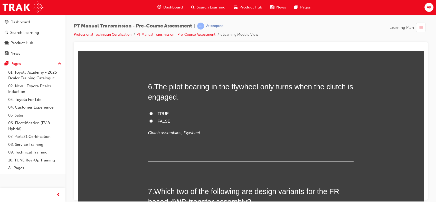
scroll to position [582, 0]
click at [150, 17] on input "FALSE" at bounding box center [150, 15] width 3 height 3
radio input "true"
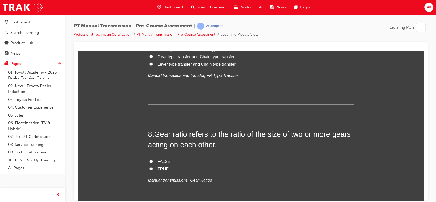
scroll to position [758, 0]
radio input "true"
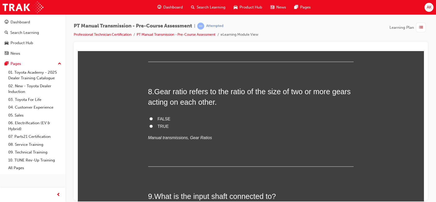
scroll to position [802, 0]
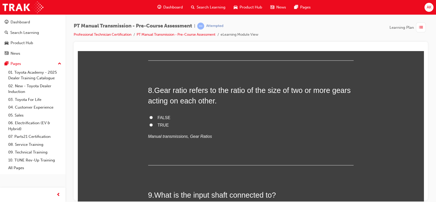
click at [149, 14] on input "Gear type transfer and Chain type transfer" at bounding box center [150, 12] width 3 height 3
radio input "true"
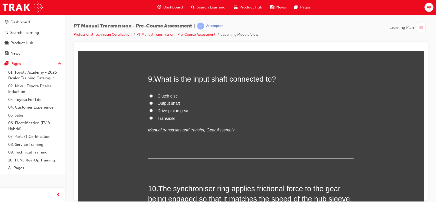
scroll to position [918, 0]
click at [150, 3] on input "FALSE" at bounding box center [150, 0] width 3 height 3
radio input "true"
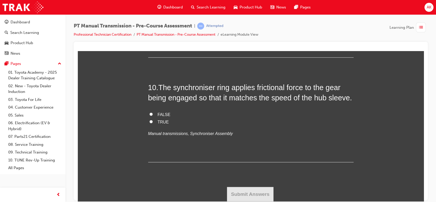
scroll to position [1021, 0]
radio input "true"
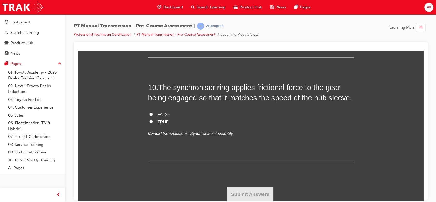
click at [149, 123] on input "TRUE" at bounding box center [150, 121] width 3 height 3
radio input "true"
click at [251, 193] on button "Submit Answers" at bounding box center [250, 194] width 47 height 14
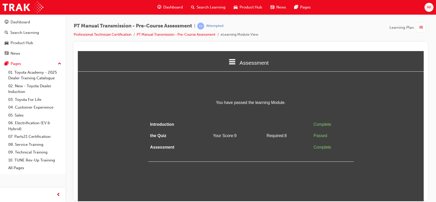
scroll to position [0, 0]
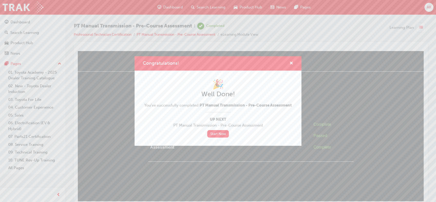
click at [364, 93] on div "Congratulations! 🎉 Well Done! You've successfully completed PT Manual Transmiss…" at bounding box center [218, 101] width 436 height 202
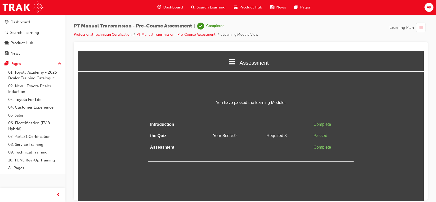
click at [419, 26] on span "list-icon" at bounding box center [421, 27] width 4 height 6
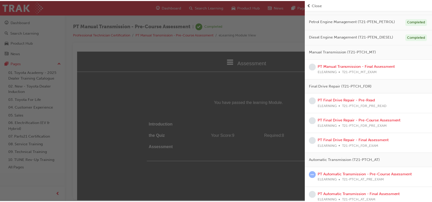
scroll to position [173, 0]
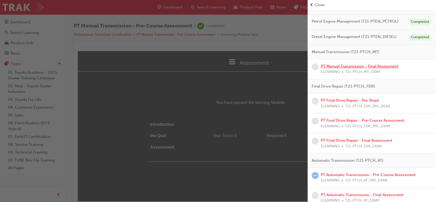
click at [366, 67] on link "PT Manual Transmission - Final Assessment" at bounding box center [360, 66] width 78 height 5
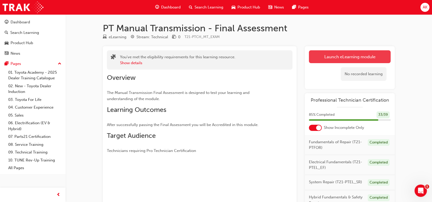
click at [348, 56] on button "Launch eLearning module" at bounding box center [350, 56] width 82 height 13
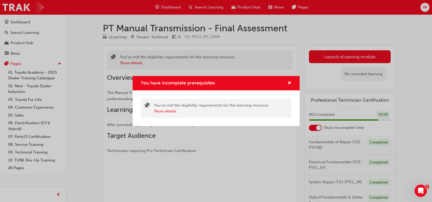
click at [335, 60] on div "You have incomplete prerequisites You've met the eligibility requirements for t…" at bounding box center [216, 101] width 432 height 202
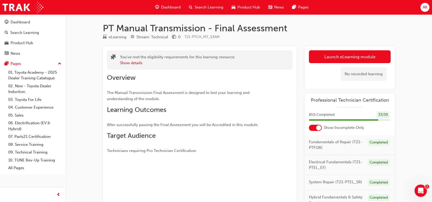
click at [335, 60] on button "Launch eLearning module" at bounding box center [350, 56] width 82 height 13
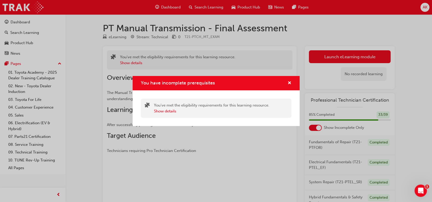
click at [335, 60] on div "You have incomplete prerequisites You've met the eligibility requirements for t…" at bounding box center [216, 101] width 432 height 202
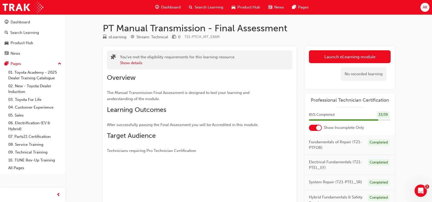
click at [335, 60] on button "Launch eLearning module" at bounding box center [350, 56] width 82 height 13
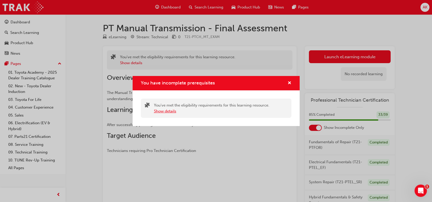
click at [164, 111] on button "Show details" at bounding box center [165, 111] width 22 height 6
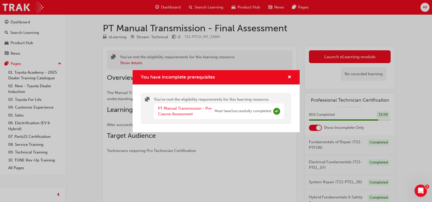
click at [208, 133] on div "You have incomplete prerequisites You've met the eligibility requirements for t…" at bounding box center [216, 101] width 432 height 202
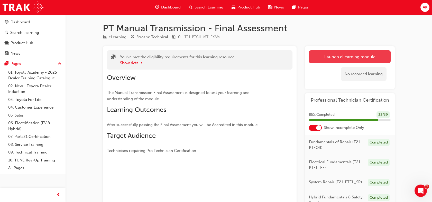
click at [316, 60] on button "Launch eLearning module" at bounding box center [350, 56] width 82 height 13
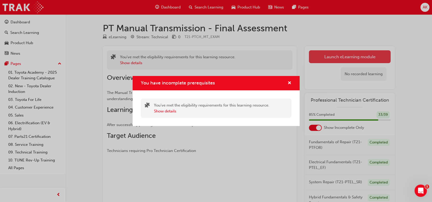
click at [316, 60] on div "You have incomplete prerequisites You've met the eligibility requirements for t…" at bounding box center [216, 101] width 432 height 202
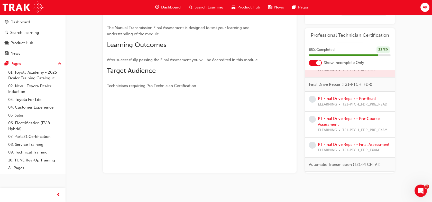
scroll to position [224, 0]
click at [364, 126] on link "PT Final Drive Repair - Pre-Course Assessment" at bounding box center [349, 120] width 62 height 11
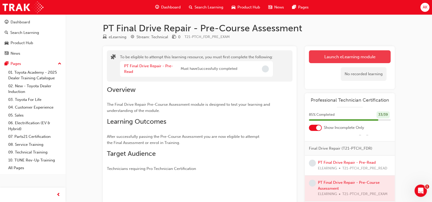
click at [357, 59] on button "Launch eLearning module" at bounding box center [350, 56] width 82 height 13
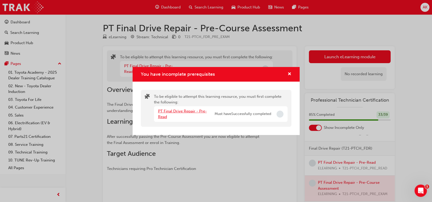
click at [186, 112] on link "PT Final Drive Repair - Pre-Read" at bounding box center [182, 114] width 49 height 11
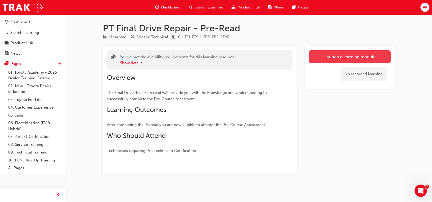
click at [325, 59] on link "Launch eLearning module" at bounding box center [350, 56] width 82 height 13
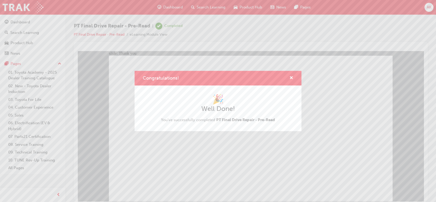
click at [323, 90] on div "Congratulations! 🎉 Well Done! You've successfully completed PT Final Drive Repa…" at bounding box center [218, 101] width 436 height 202
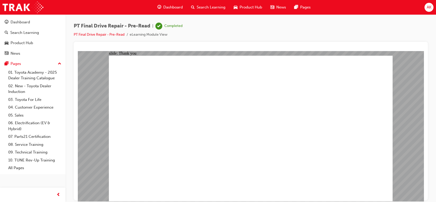
click at [171, 2] on div "Dashboard" at bounding box center [170, 7] width 34 height 11
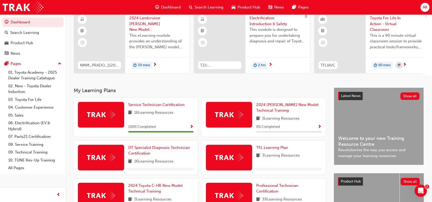
scroll to position [48, 0]
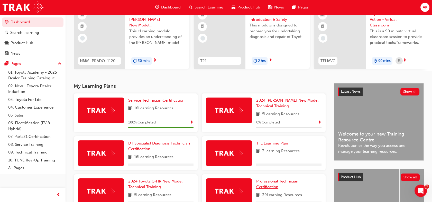
click at [266, 187] on span "Professional Technician Certification" at bounding box center [277, 184] width 42 height 11
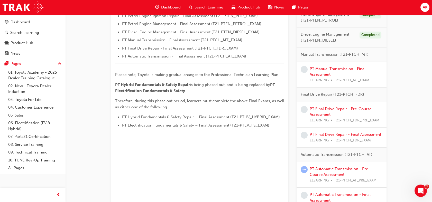
scroll to position [212, 0]
click at [326, 76] on link "PT Manual Transmission - Final Assessment" at bounding box center [337, 71] width 56 height 11
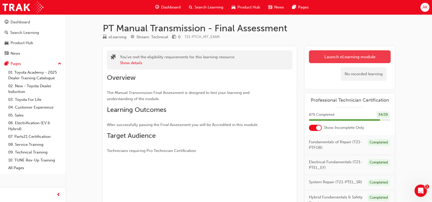
click at [326, 59] on link "Launch eLearning module" at bounding box center [350, 56] width 82 height 13
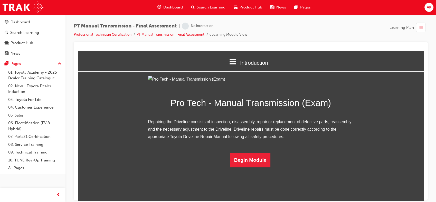
scroll to position [23, 0]
click at [246, 167] on button "Begin Module" at bounding box center [250, 160] width 41 height 14
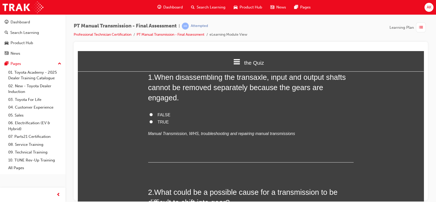
scroll to position [0, 0]
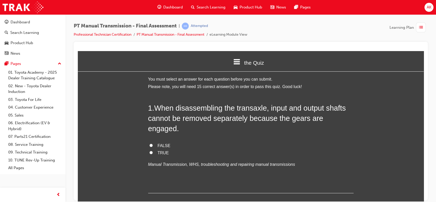
click at [165, 143] on span "FALSE" at bounding box center [164, 145] width 13 height 4
click at [153, 144] on input "FALSE" at bounding box center [150, 145] width 3 height 3
radio input "true"
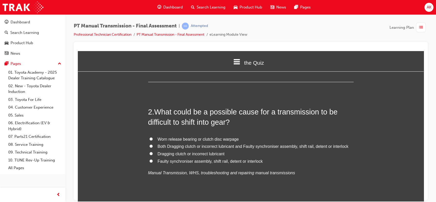
scroll to position [113, 0]
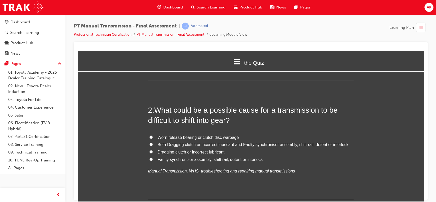
click at [165, 142] on span "Both Dragging clutch or incorrect lubricant and Faulty synchroniser assembly, s…" at bounding box center [253, 144] width 191 height 4
click at [153, 143] on input "Both Dragging clutch or incorrect lubricant and Faulty synchroniser assembly, s…" at bounding box center [150, 144] width 3 height 3
radio input "true"
click at [165, 142] on span "Both Dragging clutch or incorrect lubricant and Faulty synchroniser assembly, s…" at bounding box center [253, 144] width 191 height 4
click at [153, 143] on input "Both Dragging clutch or incorrect lubricant and Faulty synchroniser assembly, s…" at bounding box center [150, 144] width 3 height 3
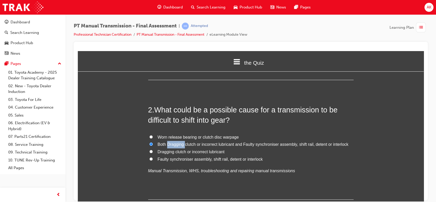
scroll to position [115, 0]
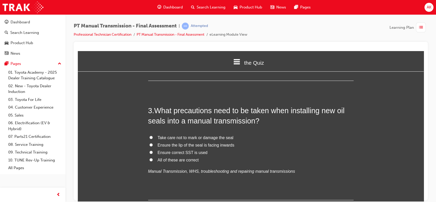
scroll to position [234, 0]
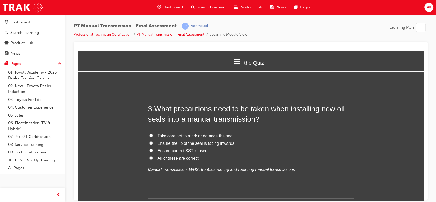
click at [149, 156] on input "All of these are correct" at bounding box center [150, 157] width 3 height 3
radio input "true"
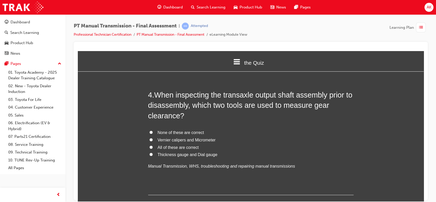
scroll to position [368, 0]
click at [149, 152] on input "Thickness gauge and Dial gauge" at bounding box center [150, 153] width 3 height 3
radio input "true"
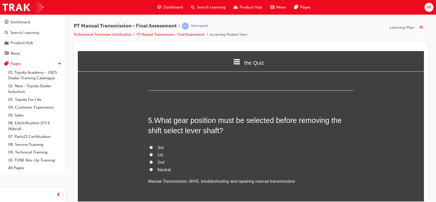
scroll to position [473, 0]
click at [149, 145] on input "3rd" at bounding box center [150, 146] width 3 height 3
radio input "true"
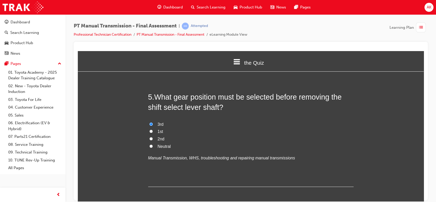
scroll to position [495, 0]
click at [149, 145] on input "Neutral" at bounding box center [150, 146] width 3 height 3
radio input "true"
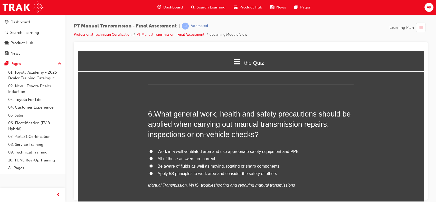
scroll to position [599, 0]
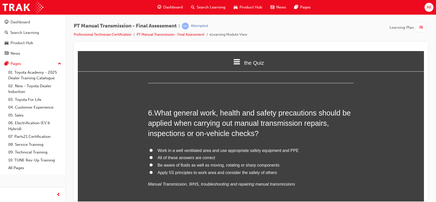
click at [149, 156] on input "All of these answers are correct" at bounding box center [150, 157] width 3 height 3
radio input "true"
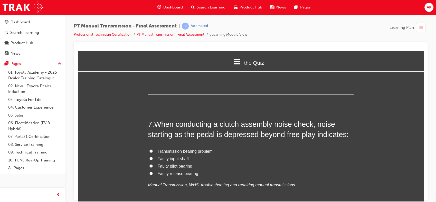
scroll to position [719, 0]
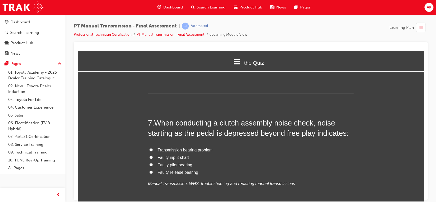
click at [149, 170] on input "Faulty release bearing" at bounding box center [150, 171] width 3 height 3
radio input "true"
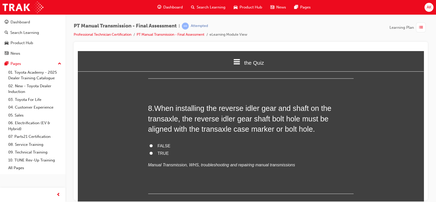
scroll to position [855, 0]
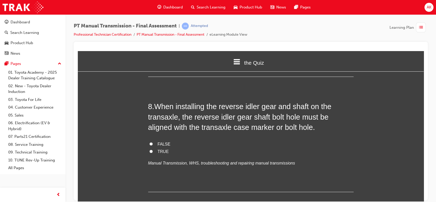
click at [150, 148] on label "TRUE" at bounding box center [250, 151] width 205 height 7
click at [150, 149] on input "TRUE" at bounding box center [150, 150] width 3 height 3
radio input "true"
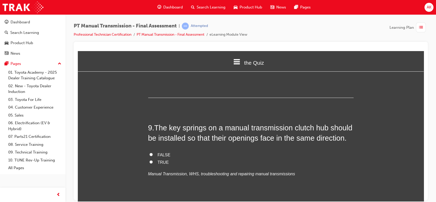
scroll to position [950, 0]
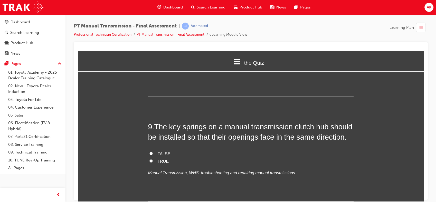
click at [150, 152] on input "FALSE" at bounding box center [150, 153] width 3 height 3
radio input "true"
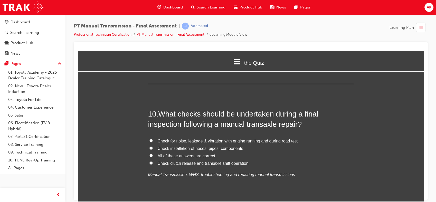
scroll to position [1068, 0]
click at [150, 154] on input "All of these answers are correct" at bounding box center [150, 155] width 3 height 3
radio input "true"
click at [150, 154] on input "All of these answers are correct" at bounding box center [150, 155] width 3 height 3
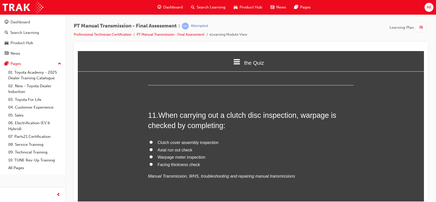
scroll to position [1189, 0]
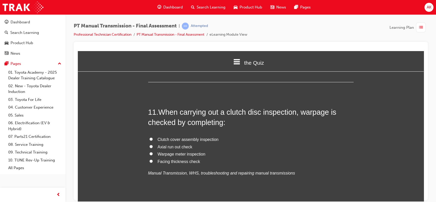
click at [149, 145] on input "Axial run out check" at bounding box center [150, 146] width 3 height 3
radio input "true"
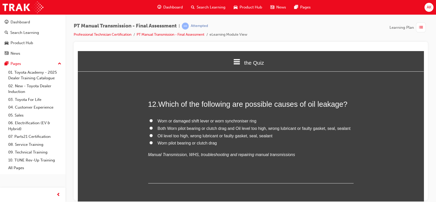
scroll to position [1310, 0]
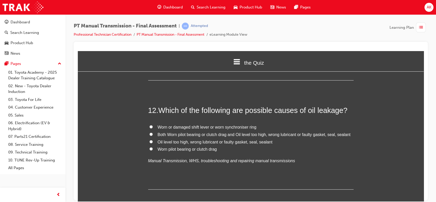
click at [149, 140] on input "Oil level too high, wrong lubricant or faulty gasket, seal, sealant" at bounding box center [150, 141] width 3 height 3
radio input "true"
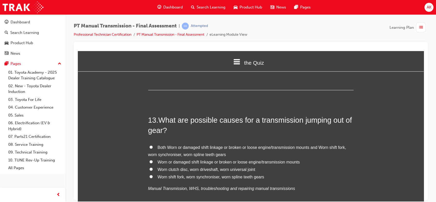
scroll to position [1410, 0]
click at [152, 144] on label "Both Worn or damaged shift linkage or broken or loose engine/transmission mount…" at bounding box center [250, 151] width 205 height 15
click at [152, 145] on input "Both Worn or damaged shift linkage or broken or loose engine/transmission mount…" at bounding box center [150, 146] width 3 height 3
radio input "true"
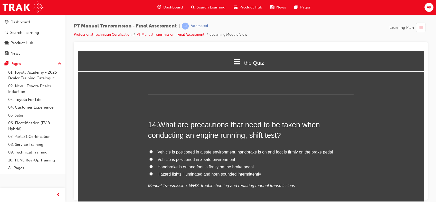
scroll to position [1532, 0]
click at [150, 148] on label "Vehicle is positioned in a safe environment, handbrake is on and foot is firmly…" at bounding box center [250, 151] width 205 height 7
click at [150, 150] on input "Vehicle is positioned in a safe environment, handbrake is on and foot is firmly…" at bounding box center [150, 151] width 3 height 3
radio input "true"
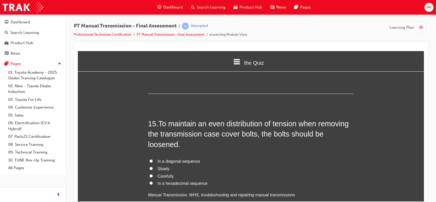
scroll to position [1661, 0]
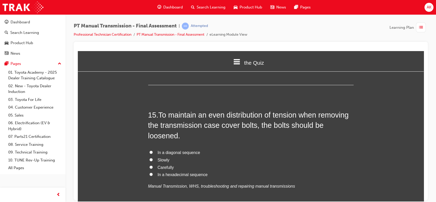
click at [149, 150] on input "In a diagonal sequence" at bounding box center [150, 151] width 3 height 3
radio input "true"
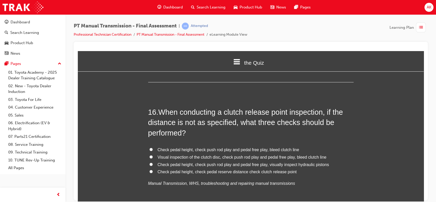
scroll to position [1794, 0]
click at [234, 147] on span "Check pedal height, check push rod play and pedal free play, bleed clutch line" at bounding box center [229, 149] width 142 height 4
click at [153, 147] on input "Check pedal height, check push rod play and pedal free play, bleed clutch line" at bounding box center [150, 148] width 3 height 3
radio input "true"
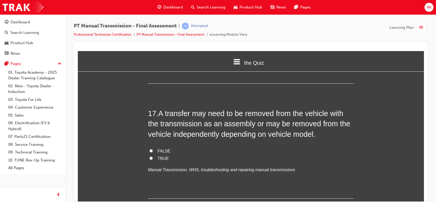
scroll to position [1923, 0]
click at [181, 154] on label "TRUE" at bounding box center [250, 157] width 205 height 7
click at [153, 156] on input "TRUE" at bounding box center [150, 157] width 3 height 3
radio input "true"
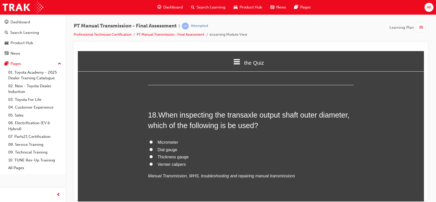
scroll to position [2036, 0]
click at [158, 140] on span "Micrometer" at bounding box center [168, 142] width 21 height 4
click at [153, 140] on input "Micrometer" at bounding box center [150, 141] width 3 height 3
radio input "true"
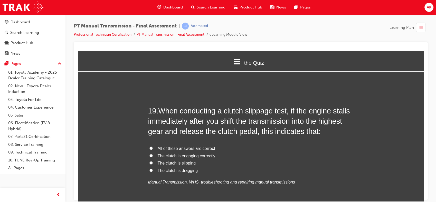
scroll to position [2162, 0]
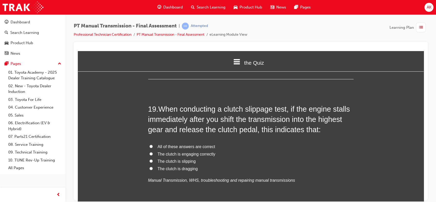
click at [149, 152] on input "The clutch is engaging correctly" at bounding box center [150, 153] width 3 height 3
radio input "true"
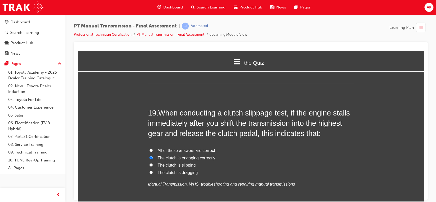
scroll to position [2198, 0]
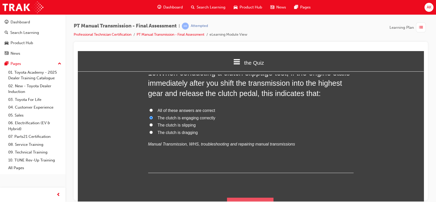
click at [248, 197] on button "Submit Answers" at bounding box center [250, 204] width 47 height 14
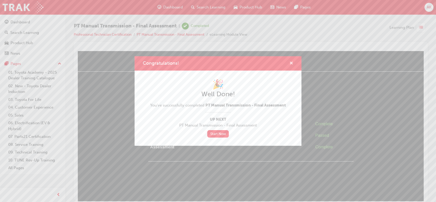
click at [290, 63] on span "cross-icon" at bounding box center [291, 63] width 4 height 5
